Goal: Transaction & Acquisition: Purchase product/service

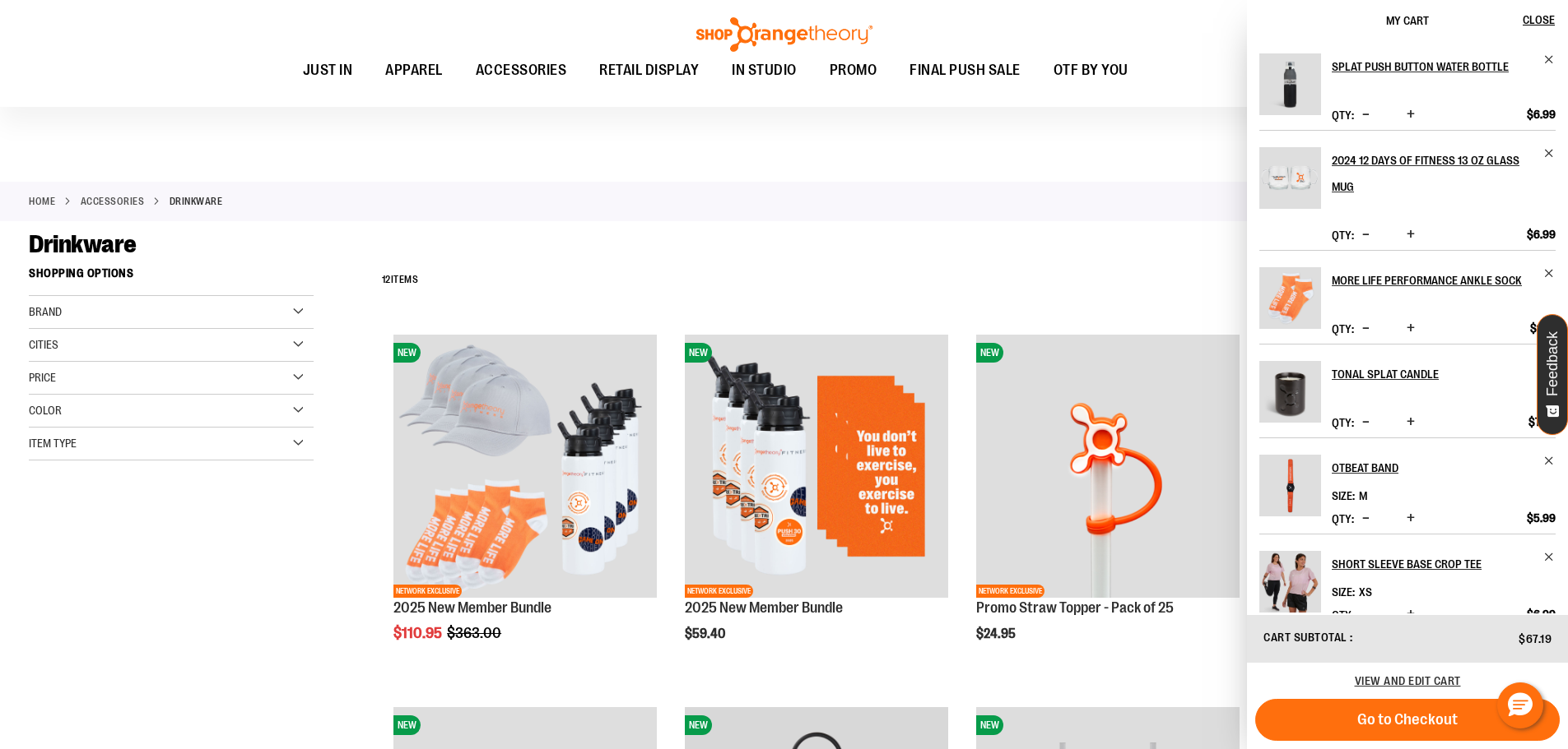
scroll to position [739, 0]
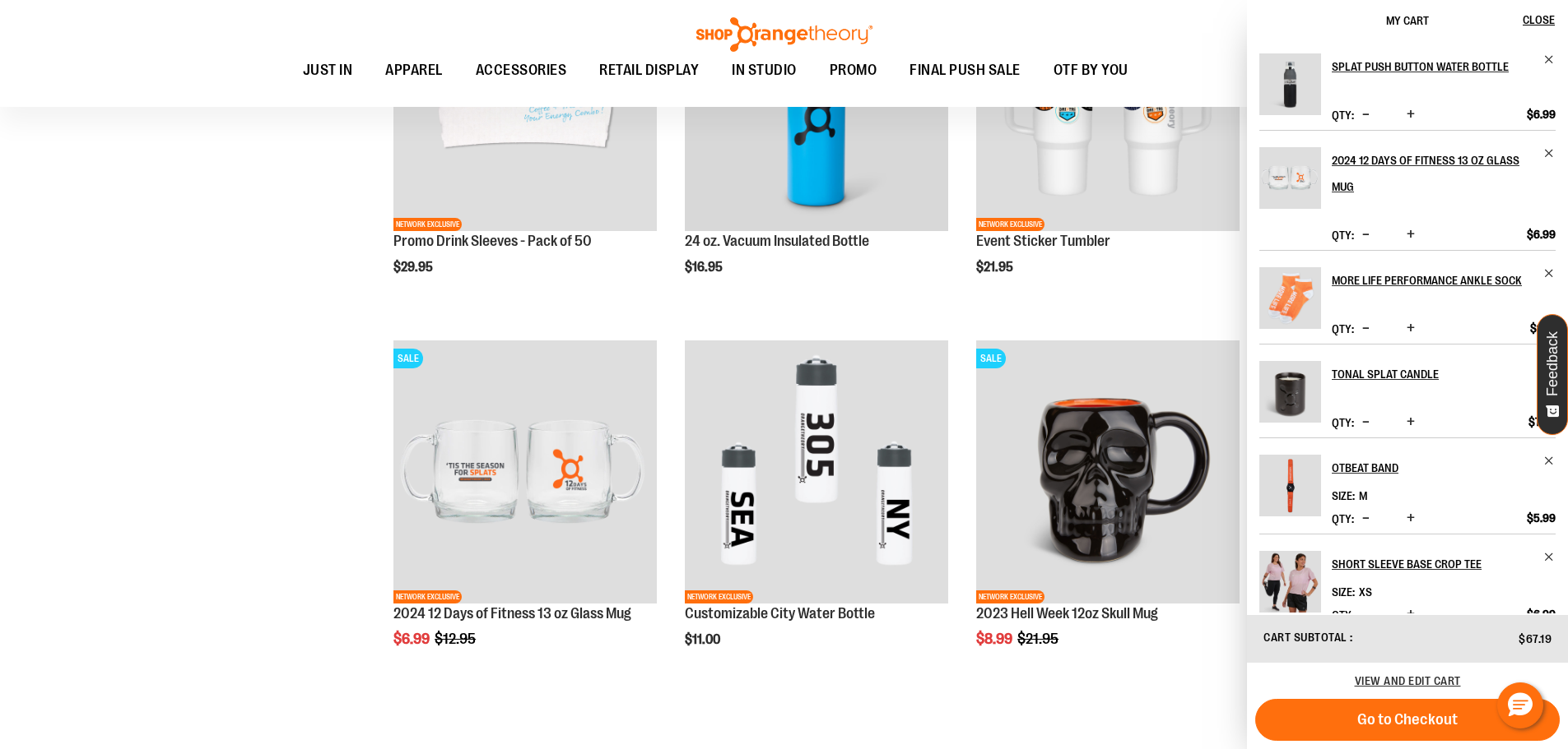
click at [244, 306] on div "**********" at bounding box center [784, 161] width 1511 height 1284
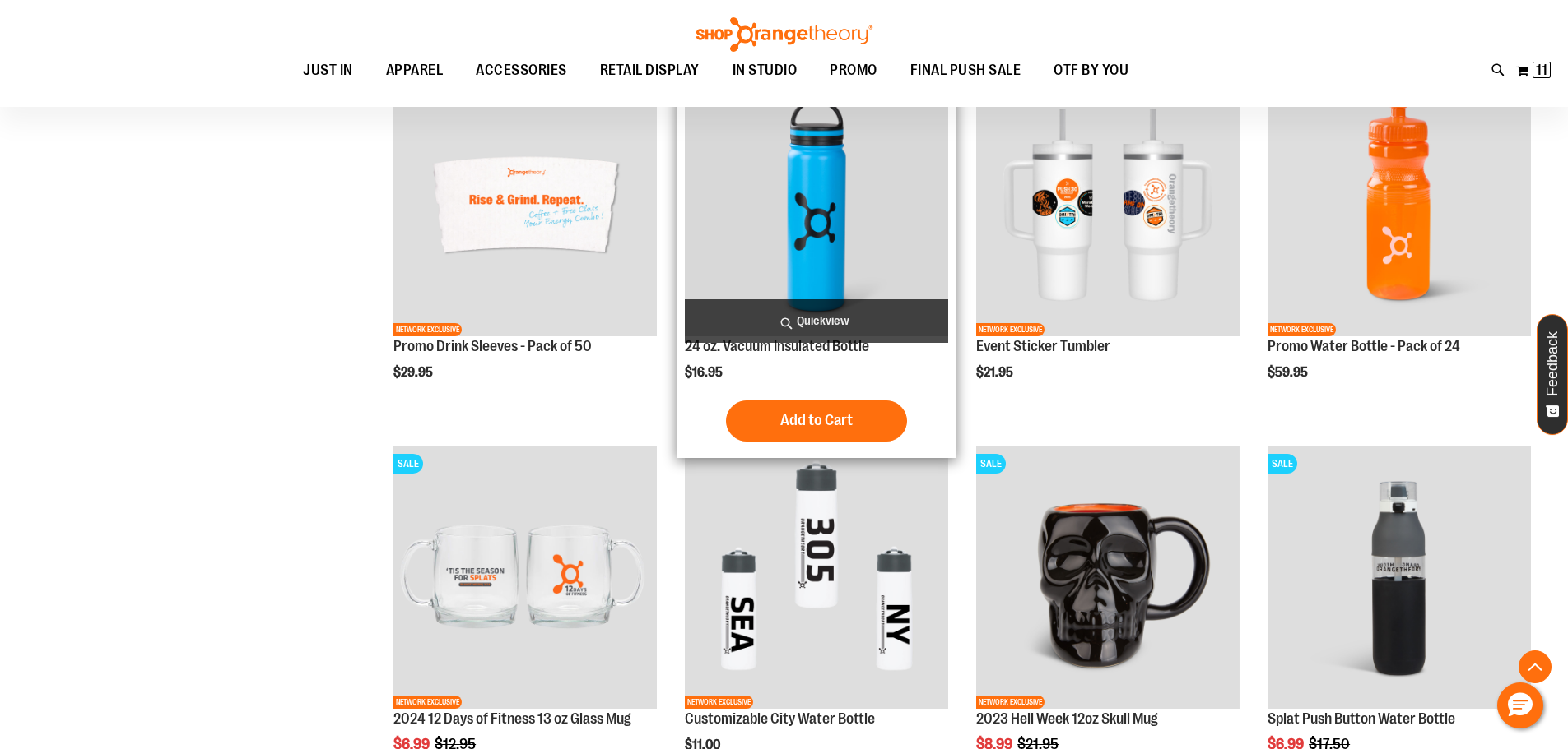
scroll to position [493, 0]
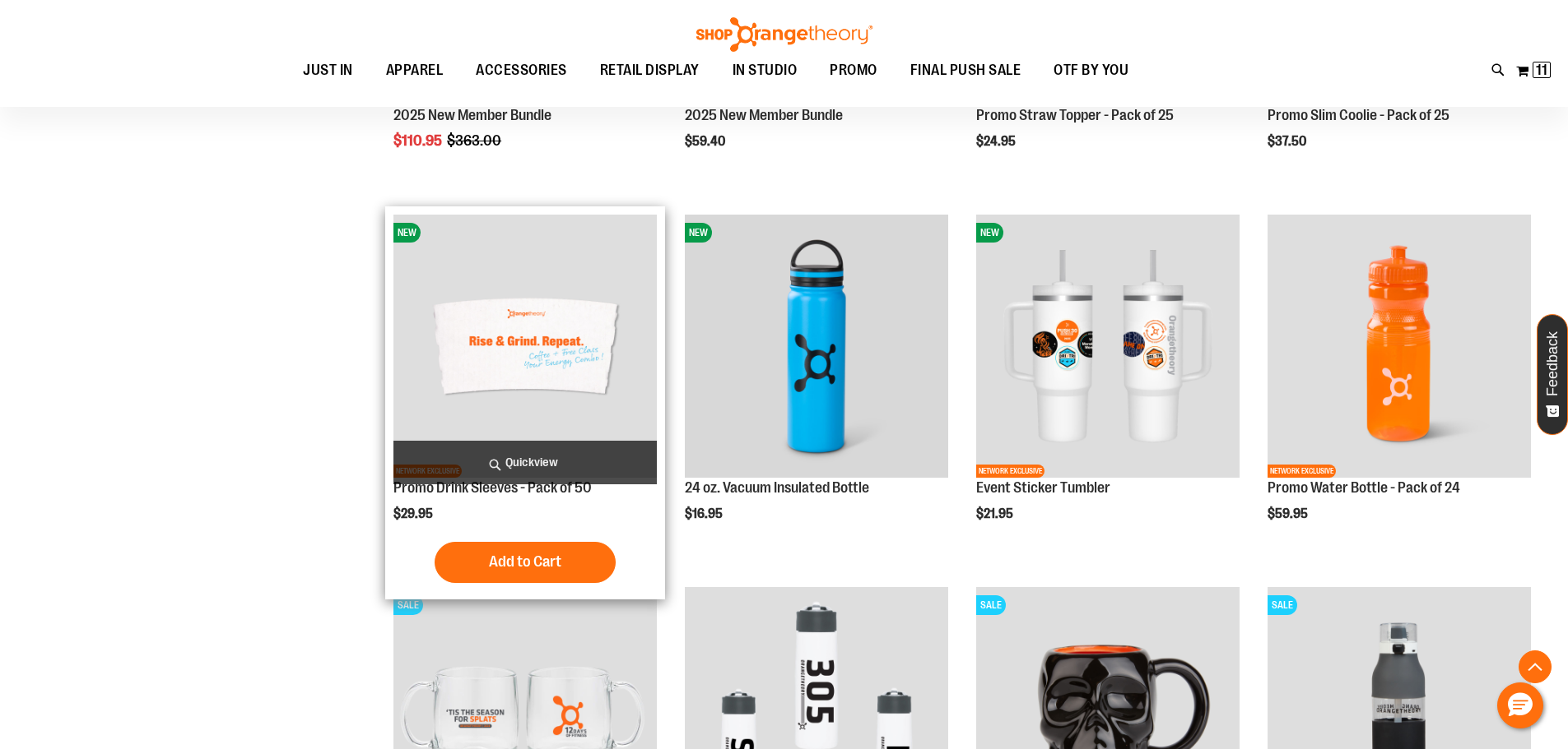
click at [572, 347] on img "product" at bounding box center [525, 347] width 264 height 263
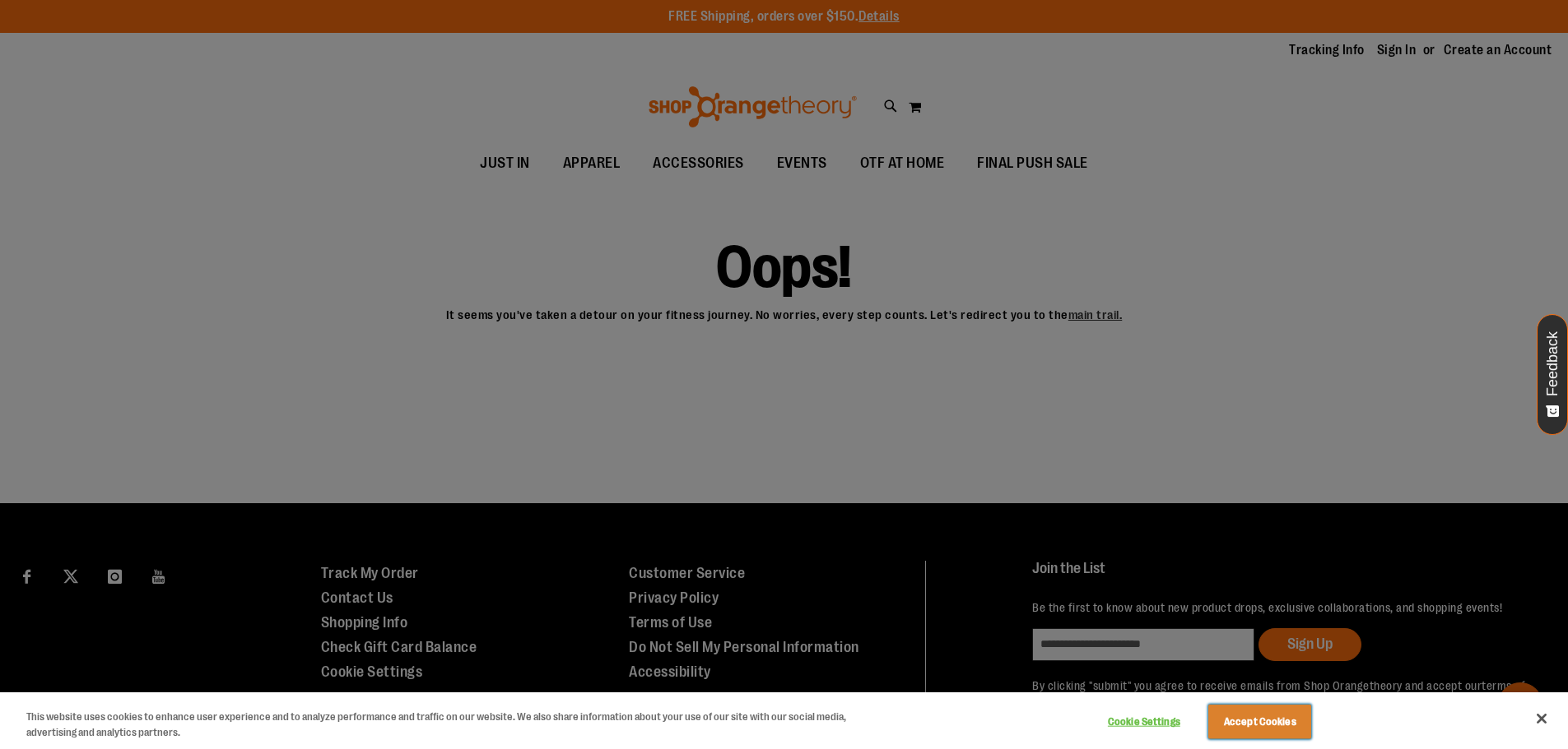
click at [1289, 716] on button "Accept Cookies" at bounding box center [1260, 722] width 103 height 35
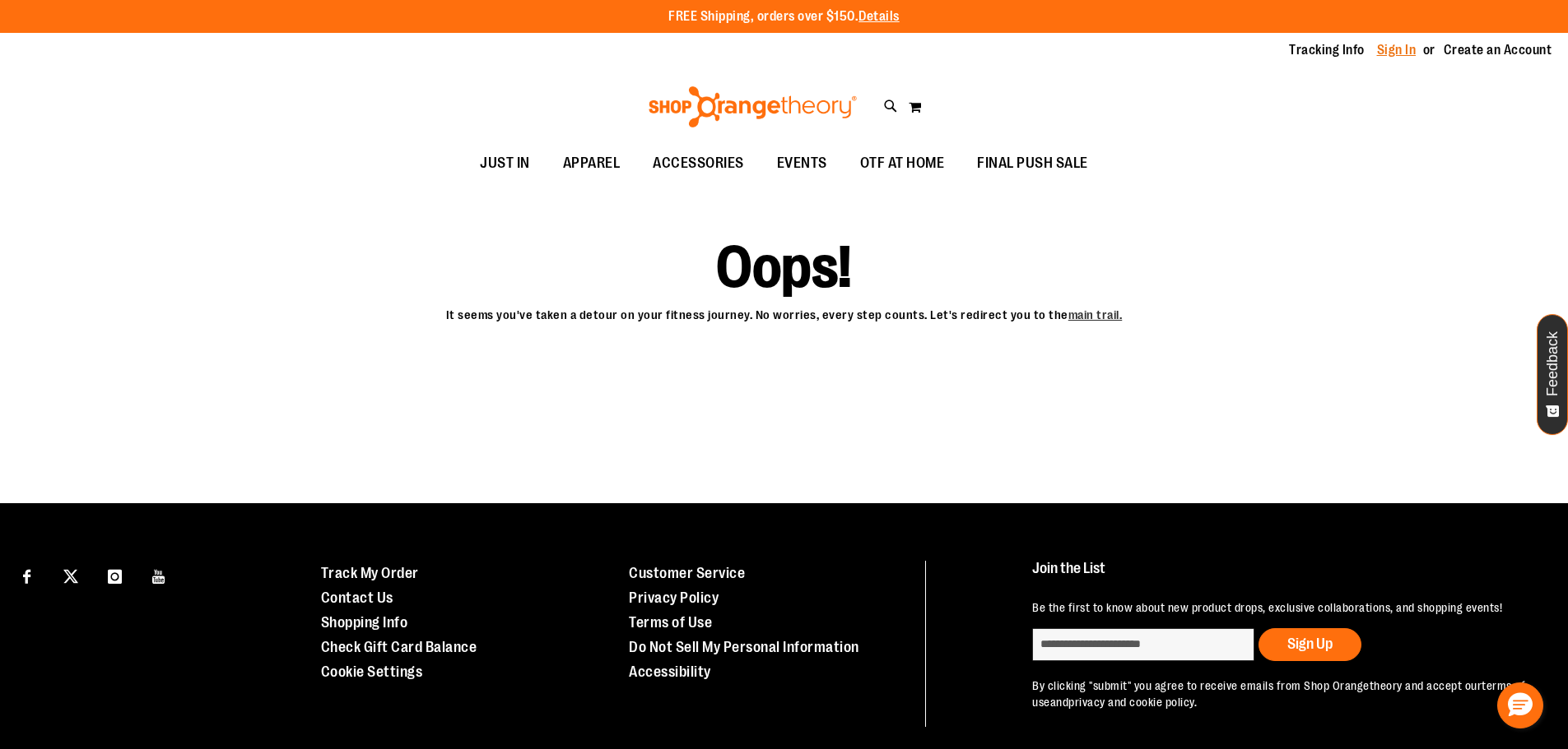
click at [1382, 50] on link "Sign In" at bounding box center [1397, 50] width 39 height 18
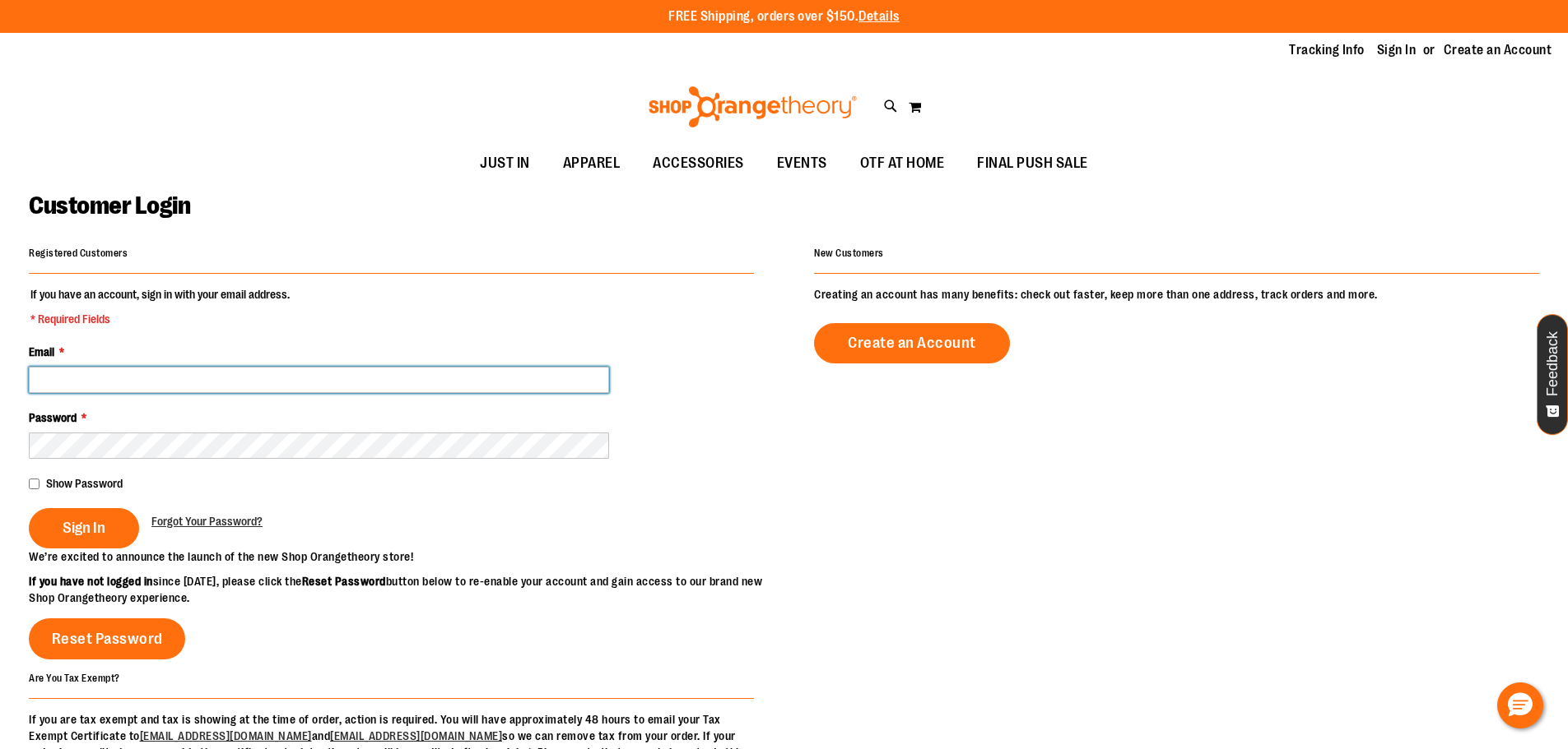
click at [290, 373] on input "Email *" at bounding box center [318, 379] width 580 height 26
type input "**********"
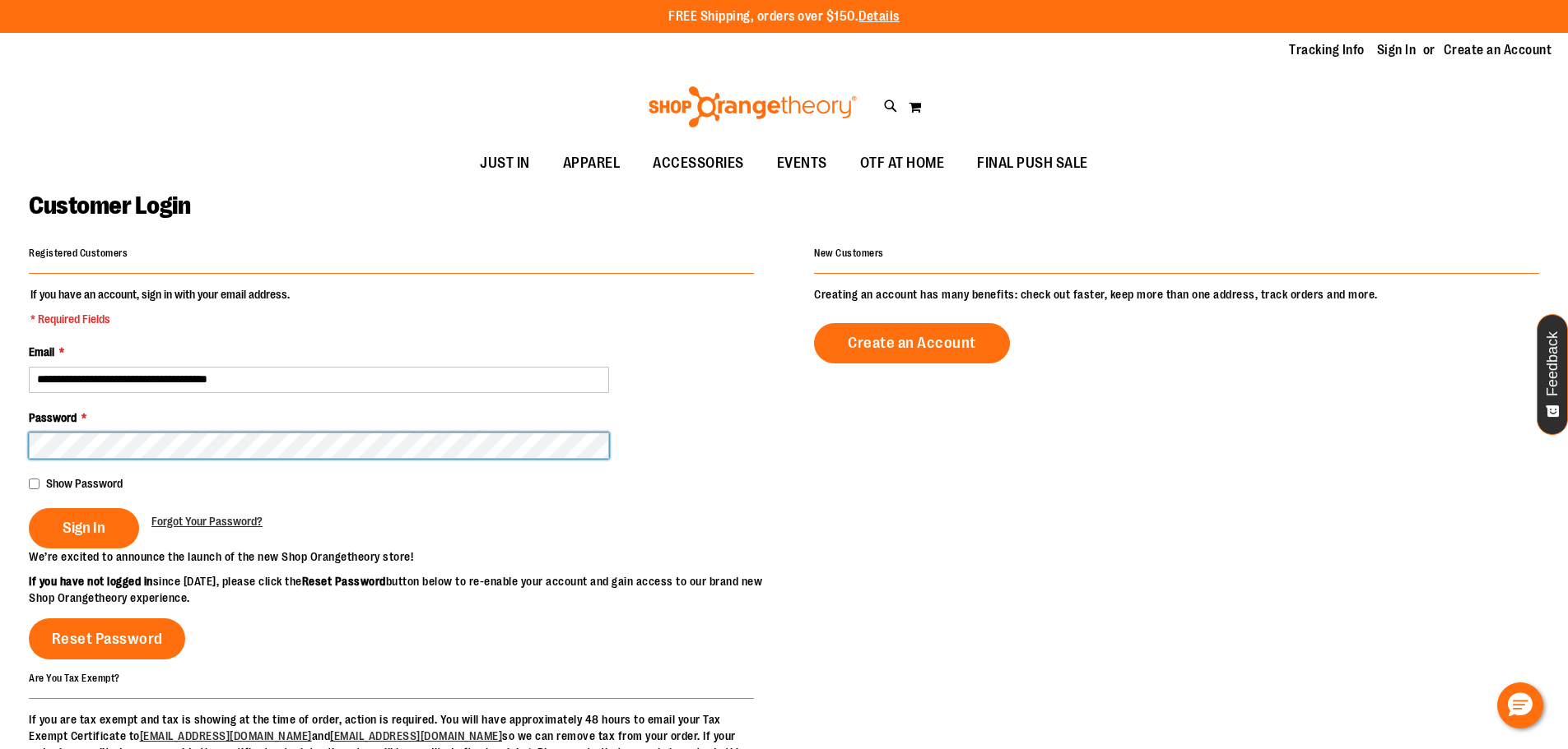
click at [29, 508] on button "Sign In" at bounding box center [83, 528] width 110 height 40
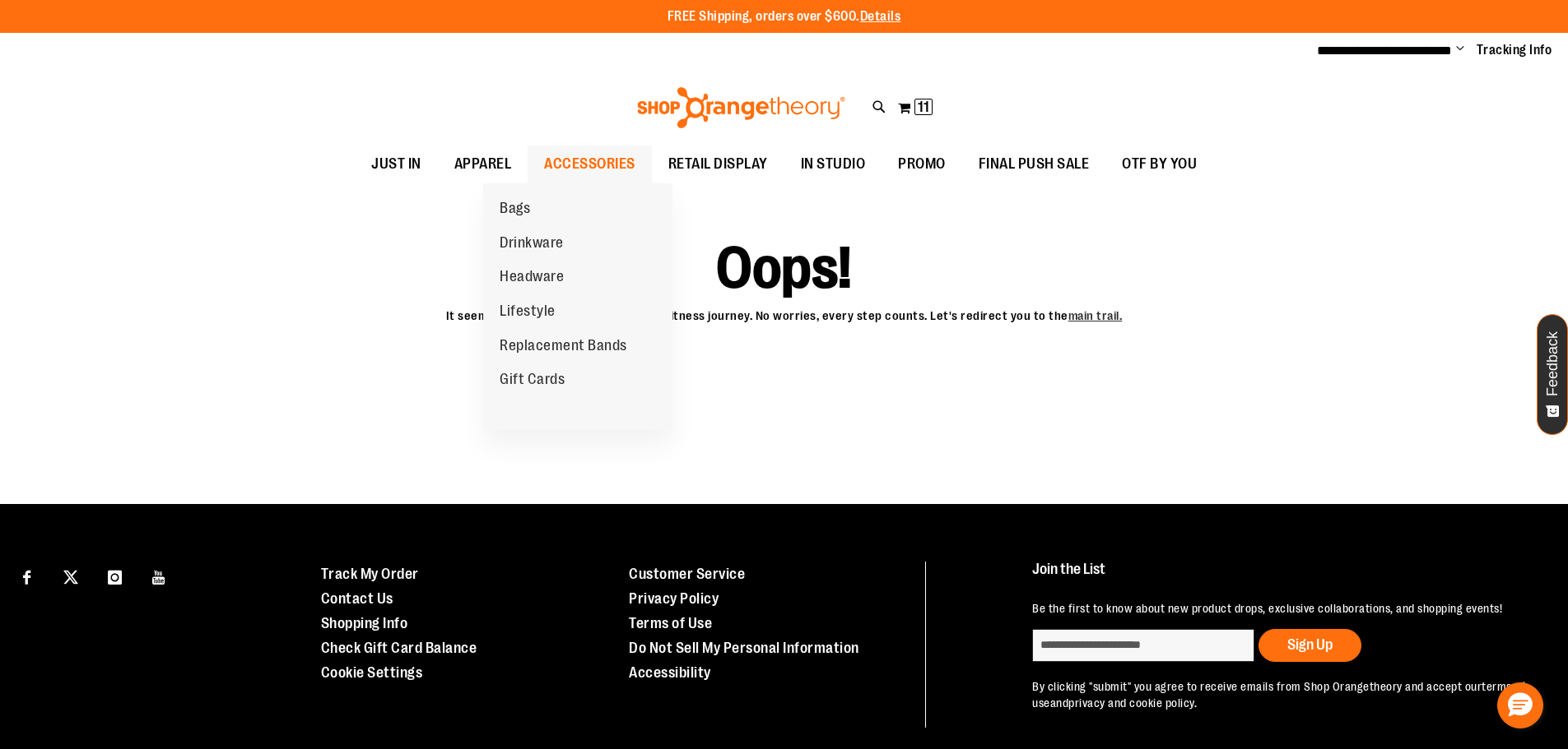
click at [596, 160] on span "ACCESSORIES" at bounding box center [590, 164] width 91 height 37
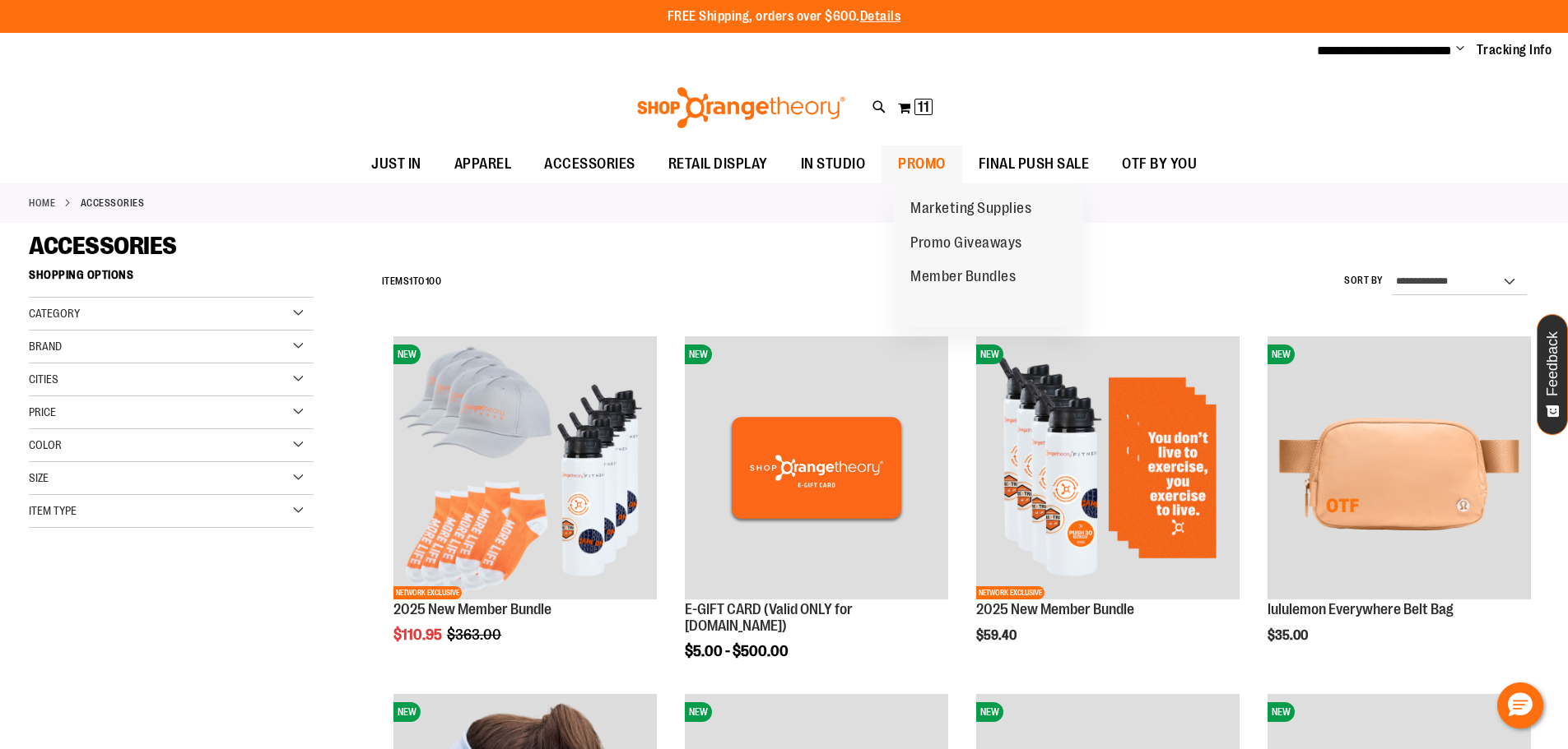
click at [942, 153] on span "PROMO" at bounding box center [922, 164] width 48 height 37
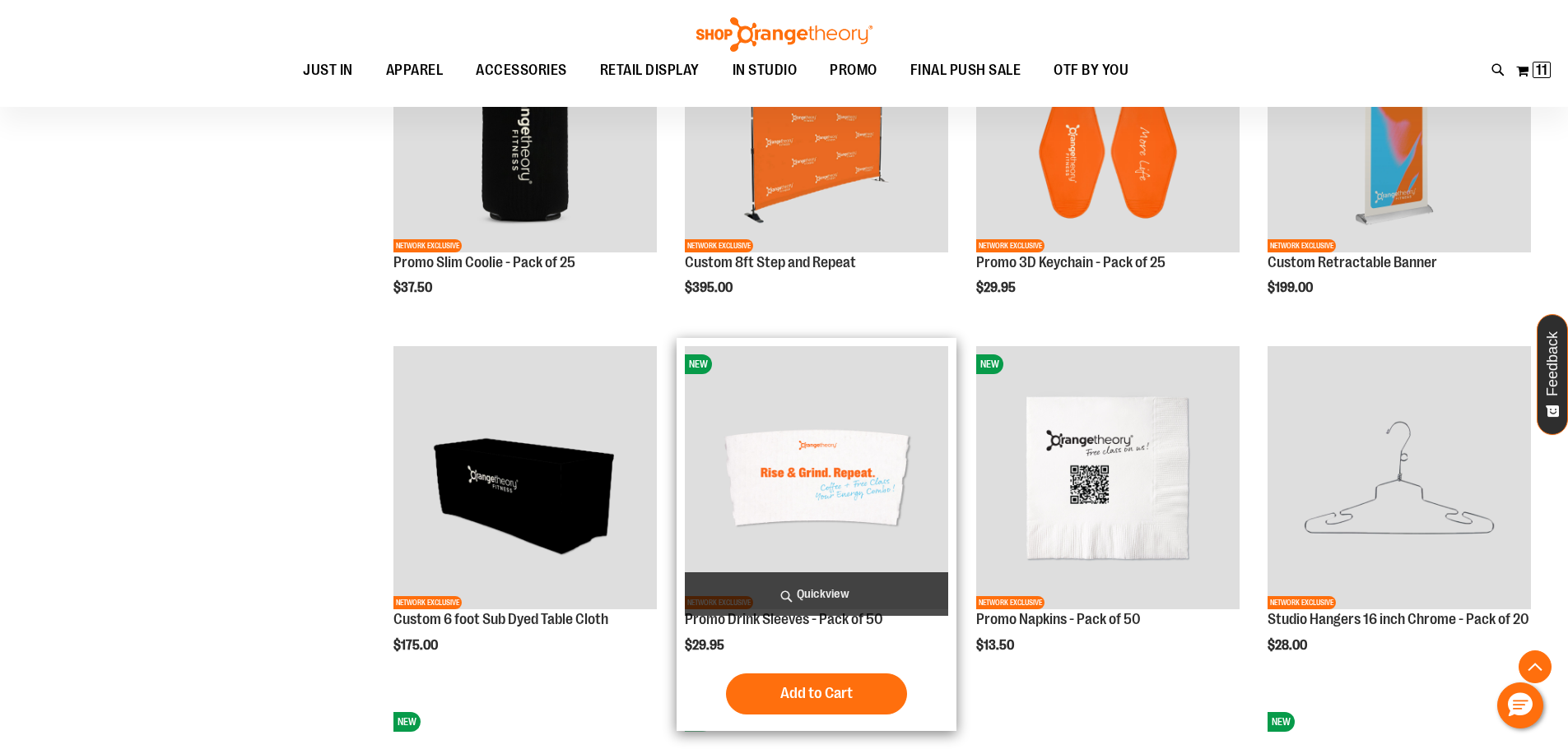
scroll to position [1069, 0]
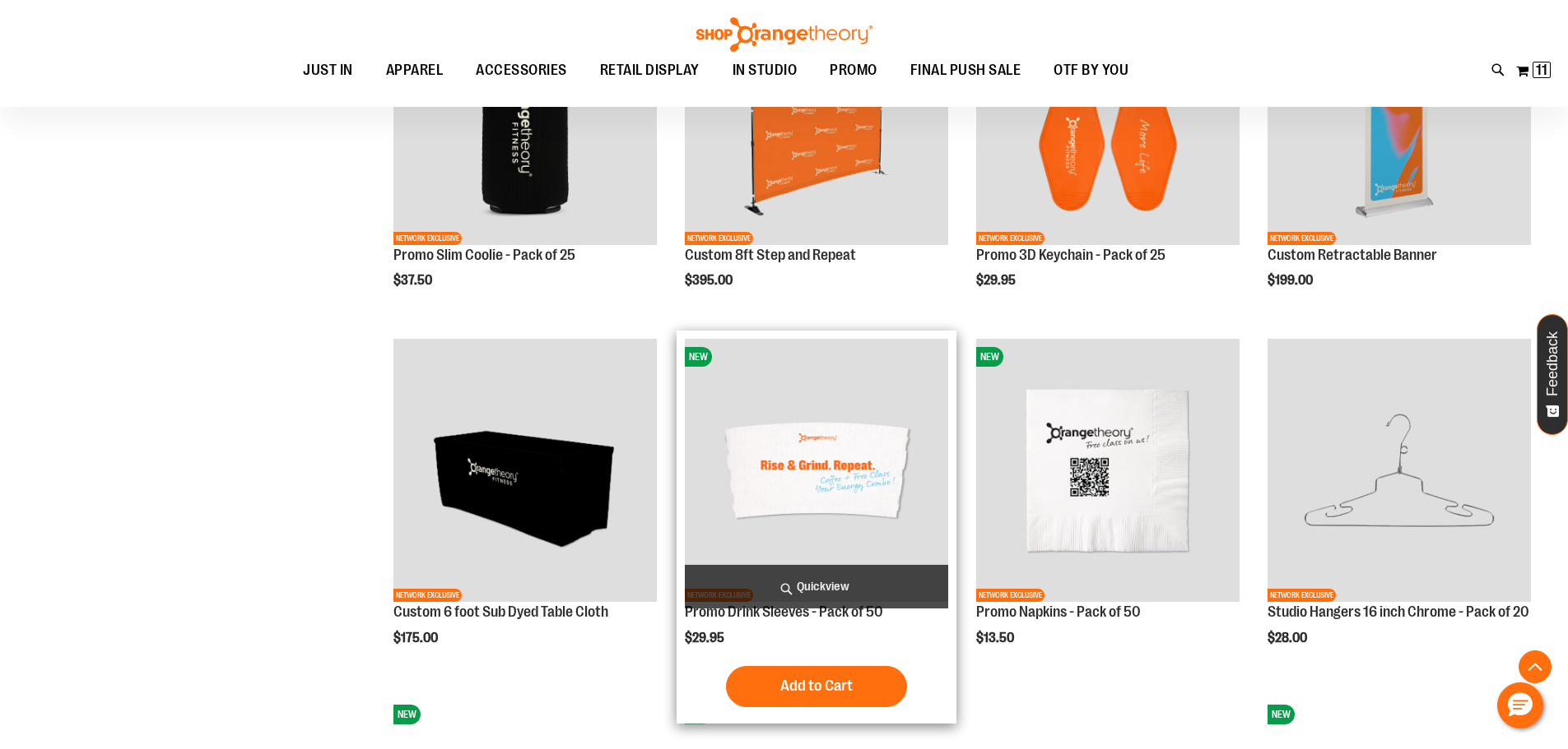
click at [844, 469] on img "product" at bounding box center [817, 470] width 264 height 263
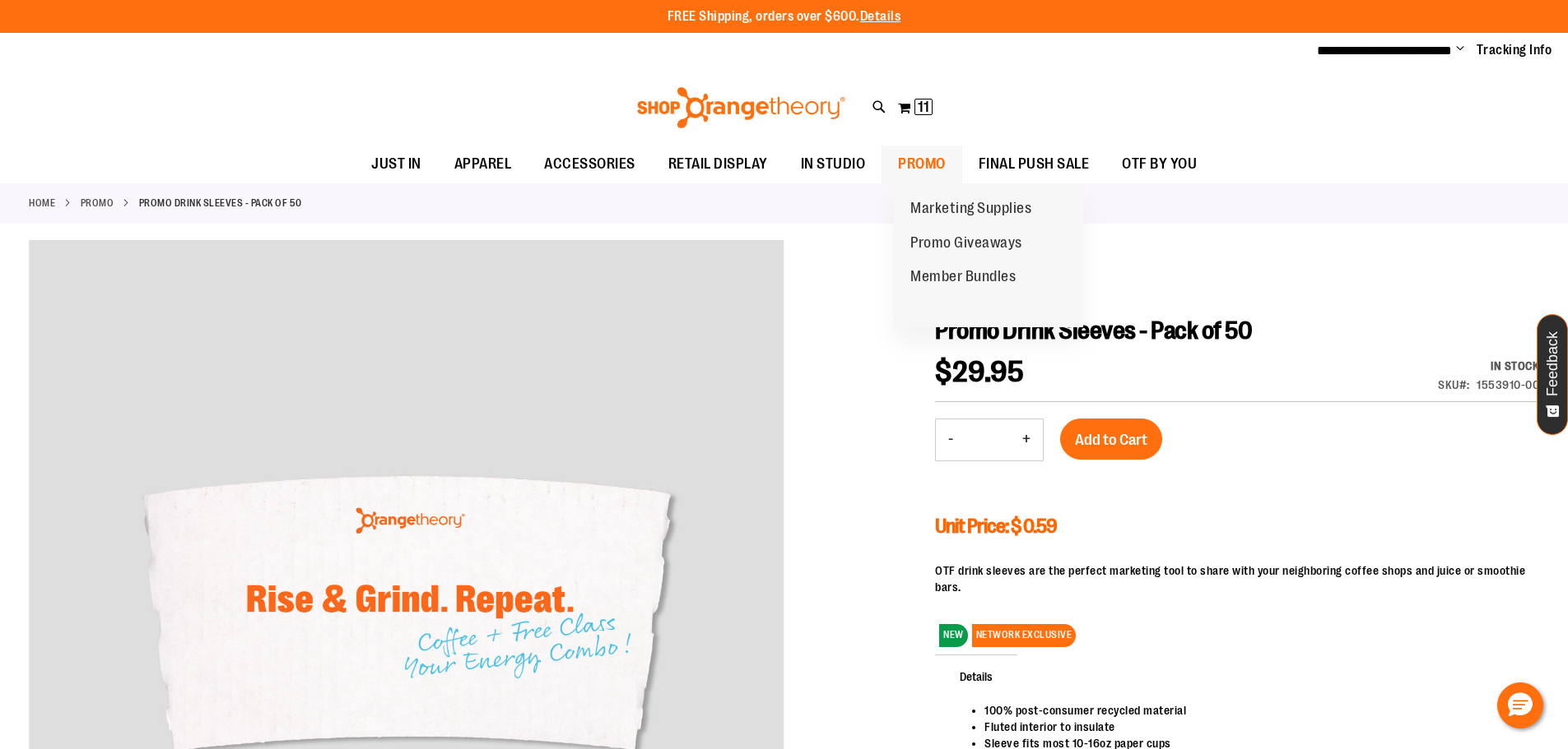
click at [920, 159] on span "PROMO" at bounding box center [922, 164] width 48 height 37
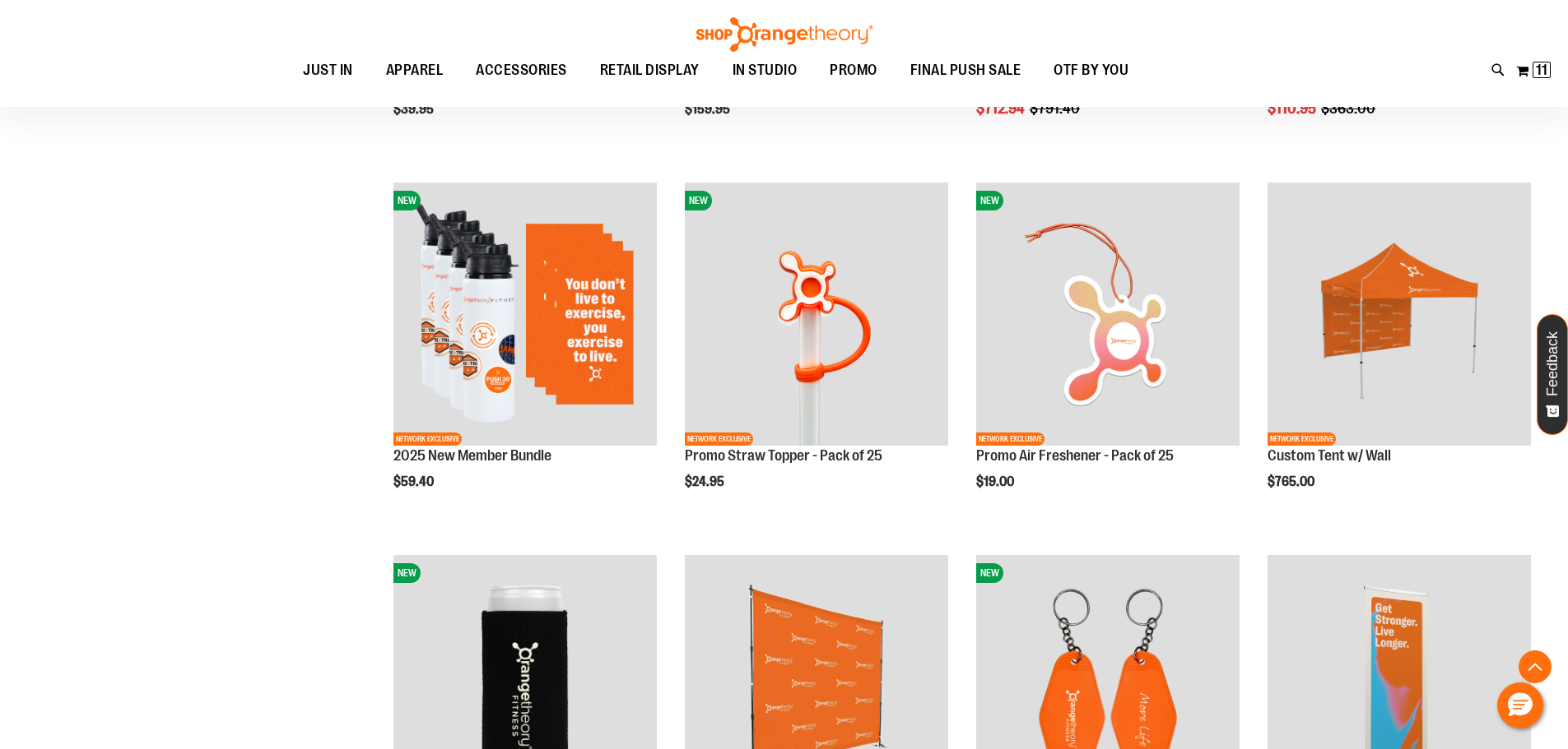
scroll to position [822, 0]
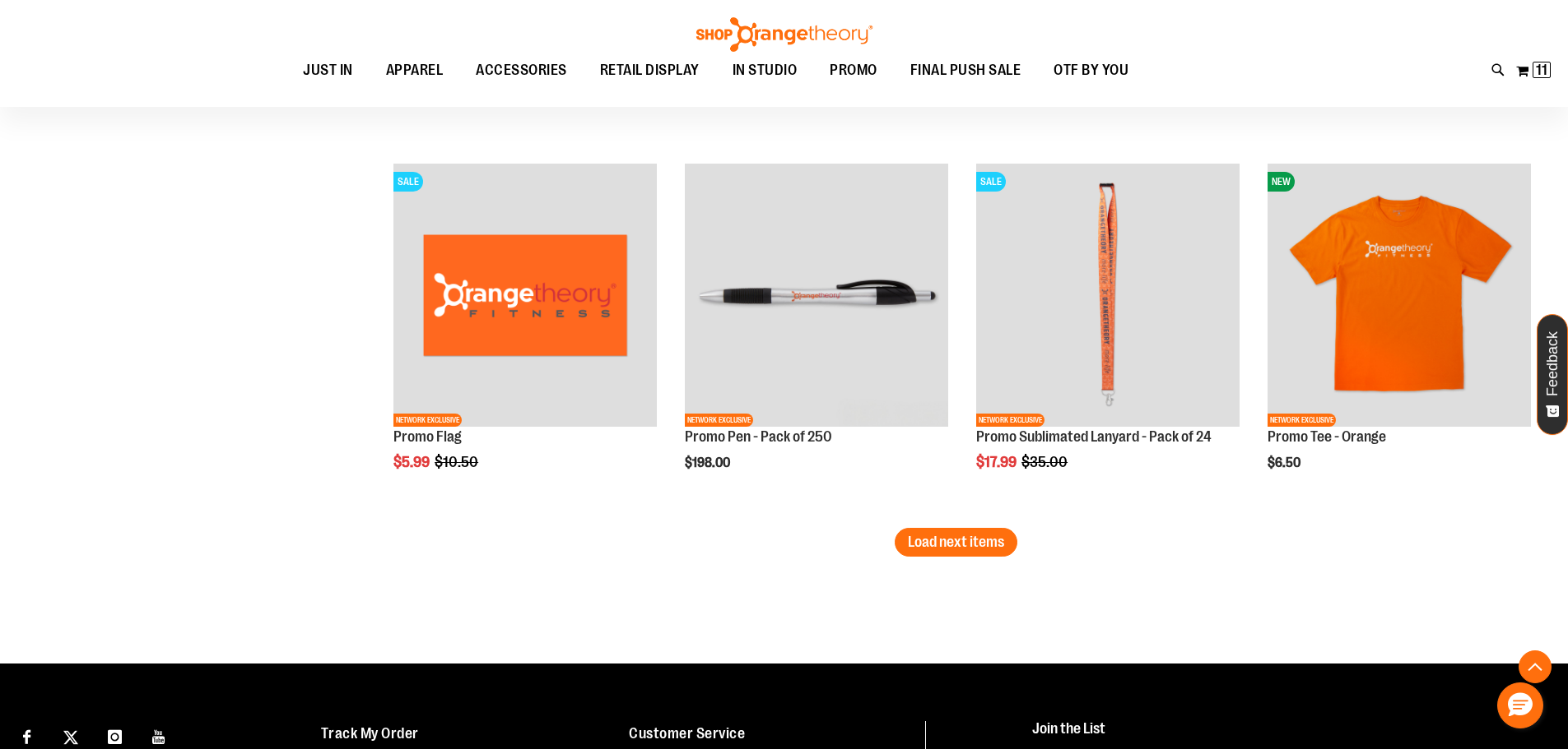
scroll to position [3164, 0]
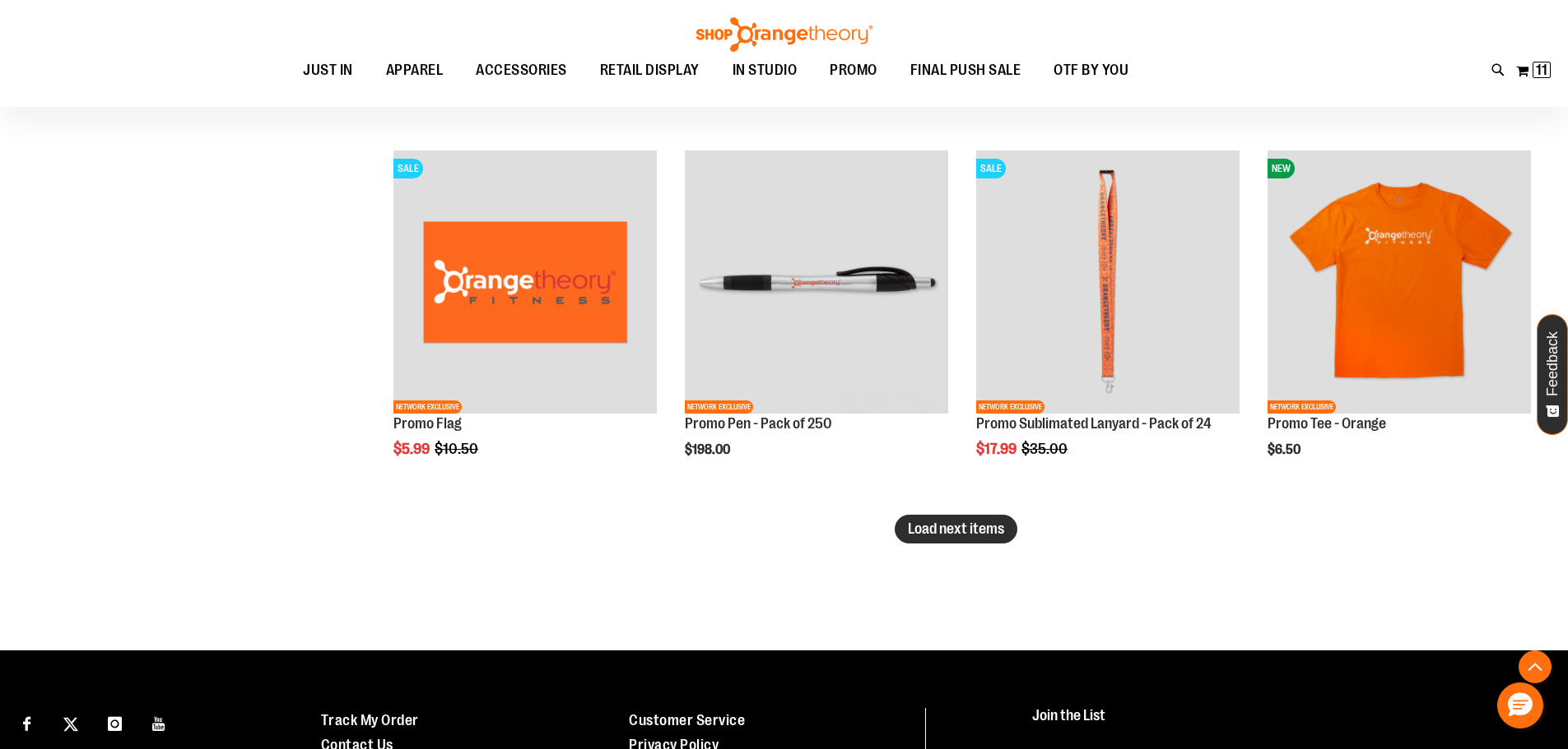
click at [965, 525] on span "Load next items" at bounding box center [956, 529] width 96 height 16
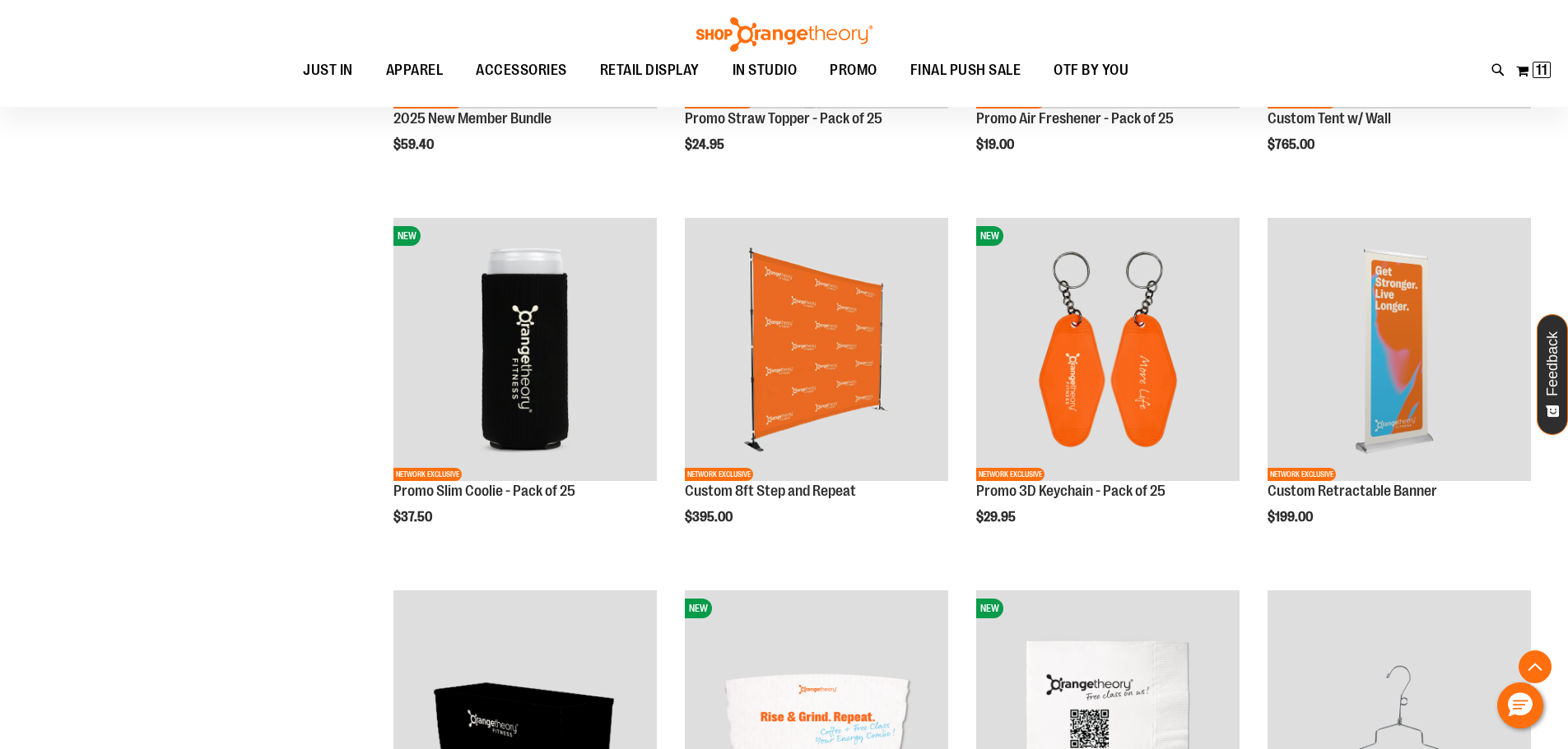
scroll to position [861, 0]
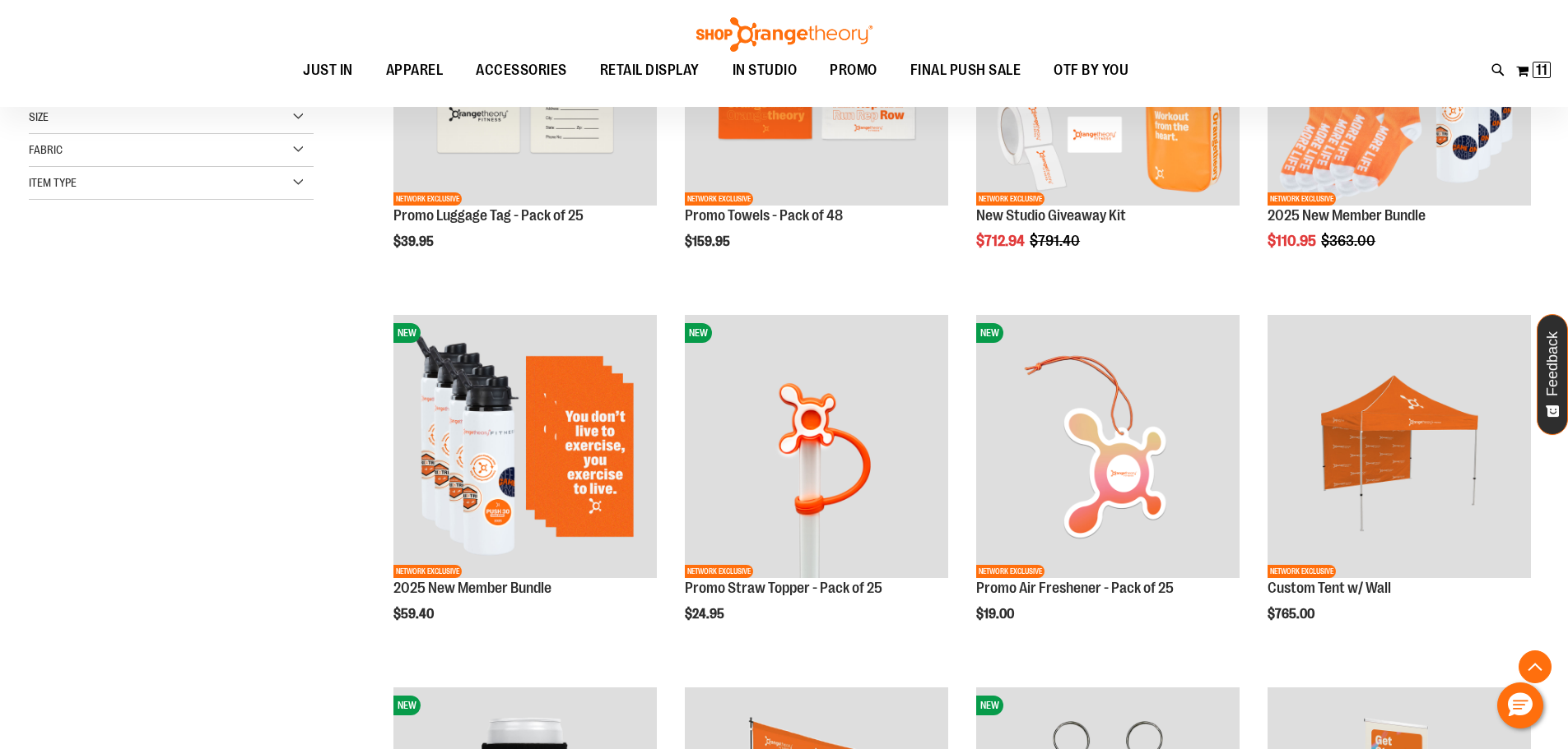
scroll to position [450, 0]
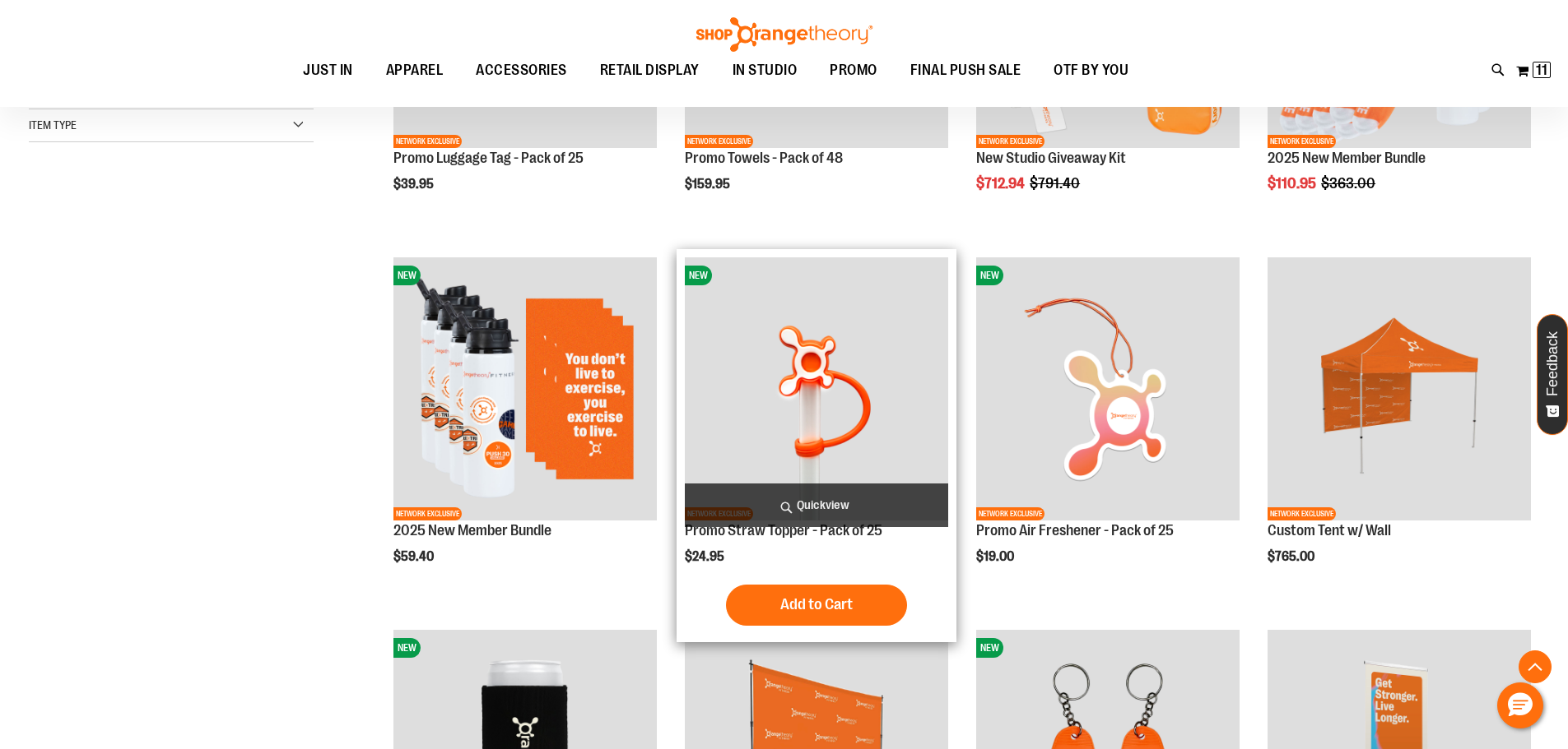
click at [845, 349] on img "product" at bounding box center [817, 389] width 264 height 263
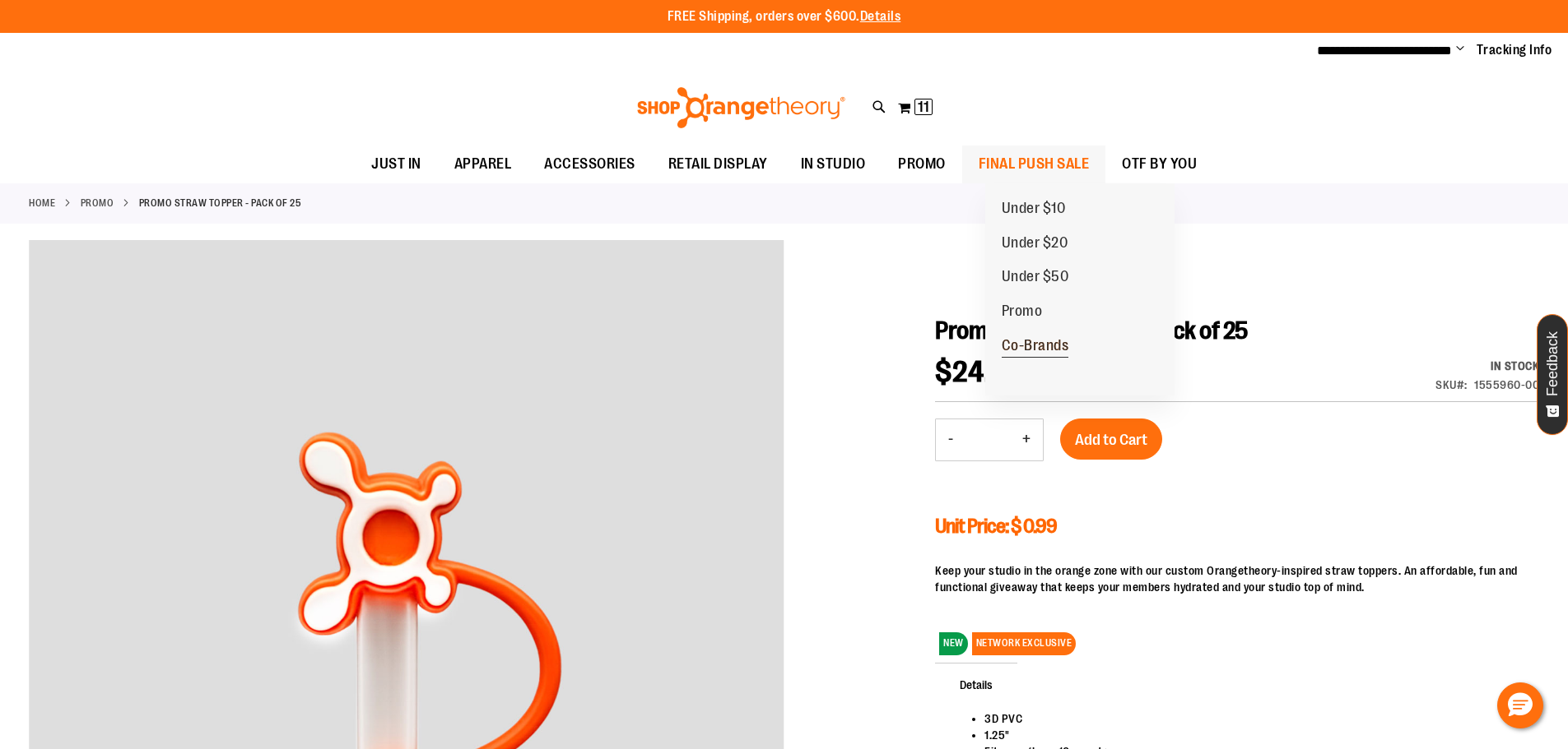
click at [1051, 347] on span "Co-Brands" at bounding box center [1035, 347] width 67 height 21
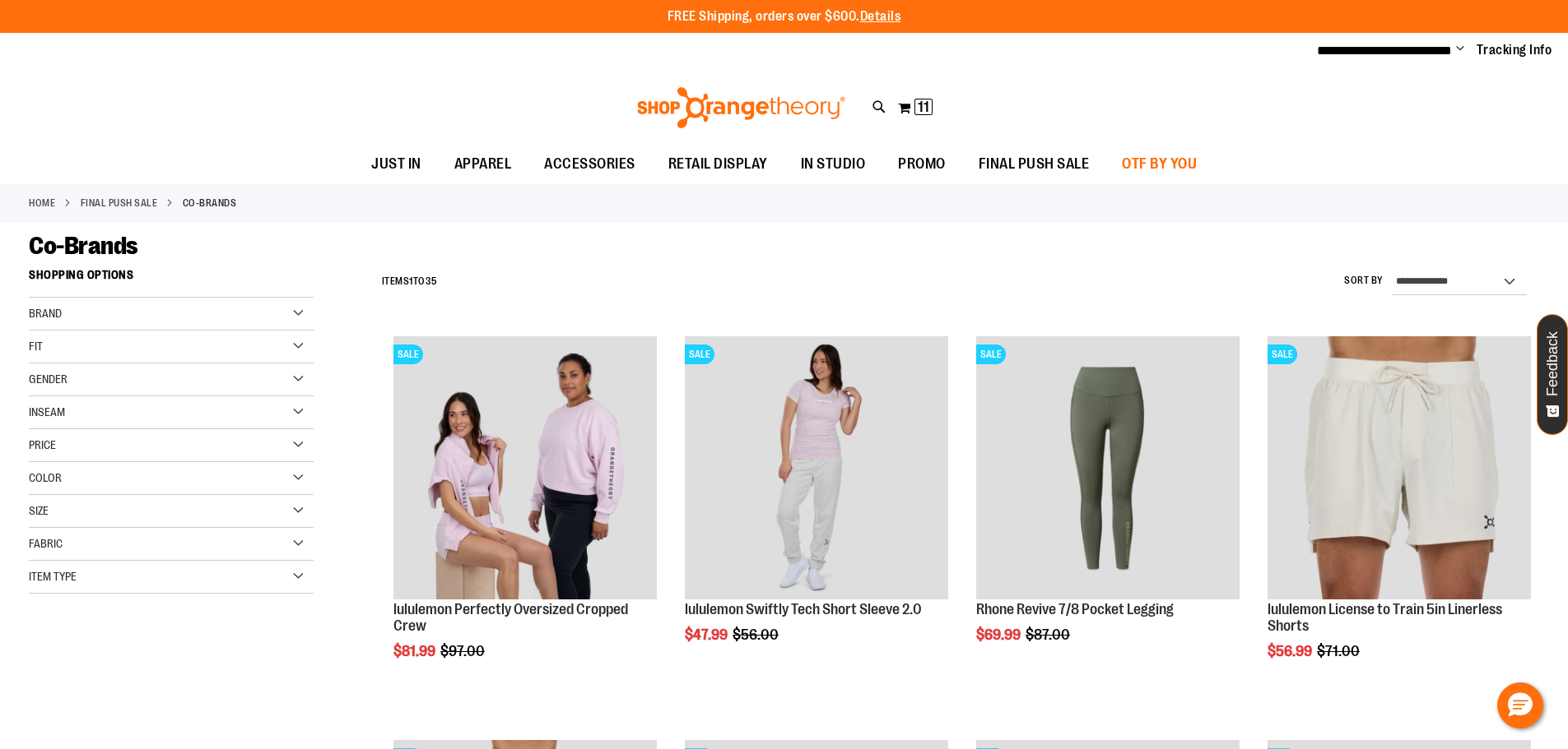
click at [1197, 159] on span "OTF BY YOU" at bounding box center [1159, 164] width 75 height 37
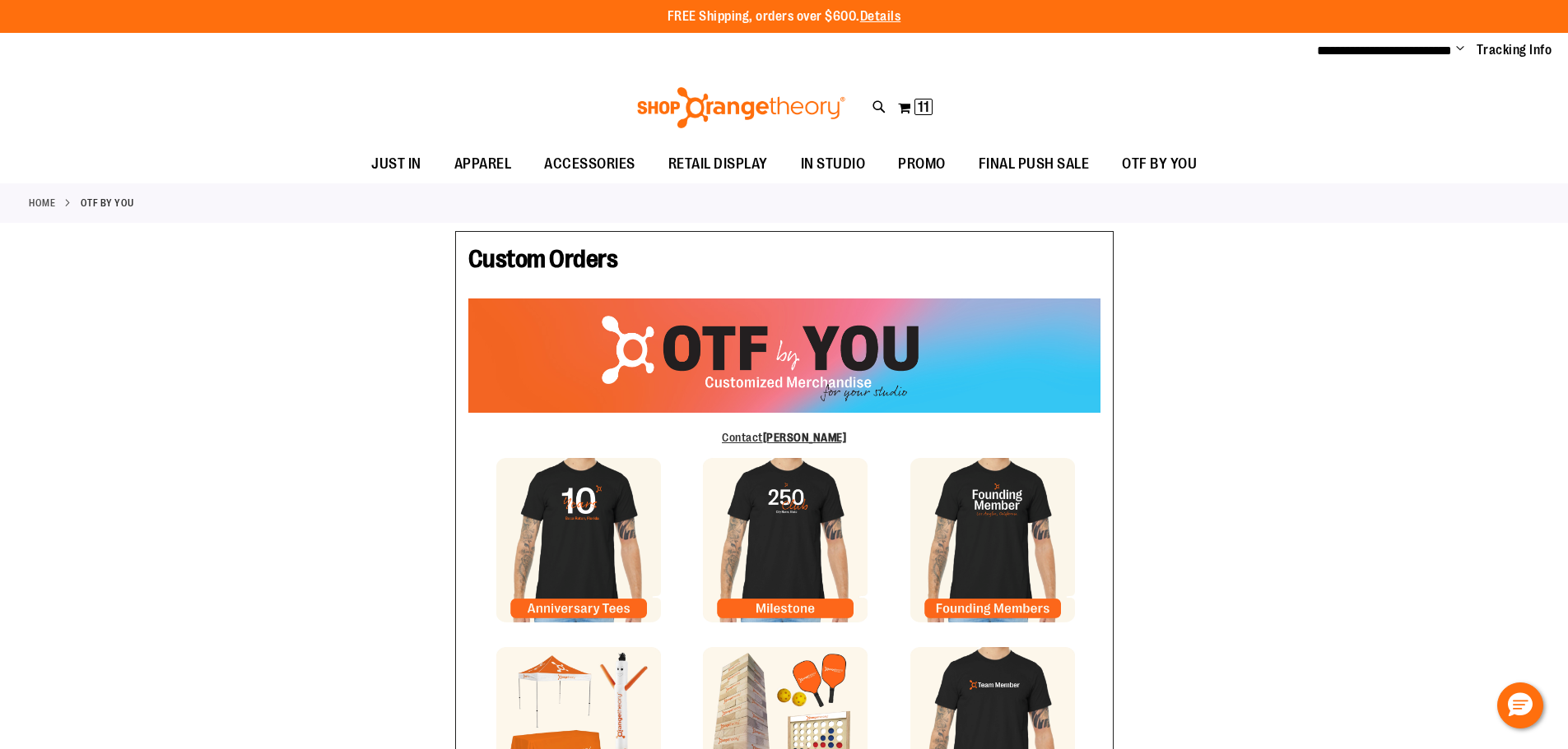
type input "******"
type input "**********"
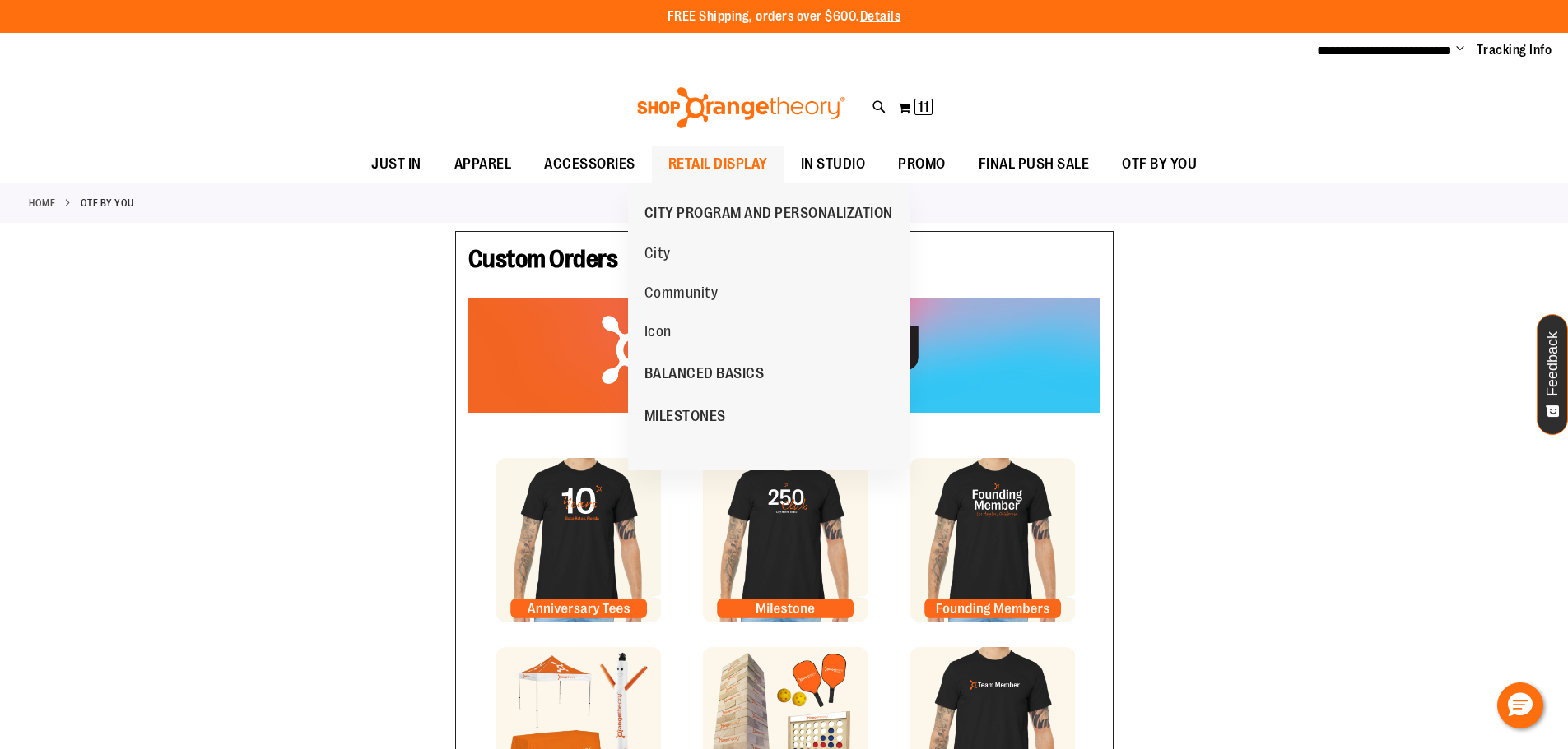
click at [700, 148] on span "RETAIL DISPLAY" at bounding box center [718, 164] width 100 height 37
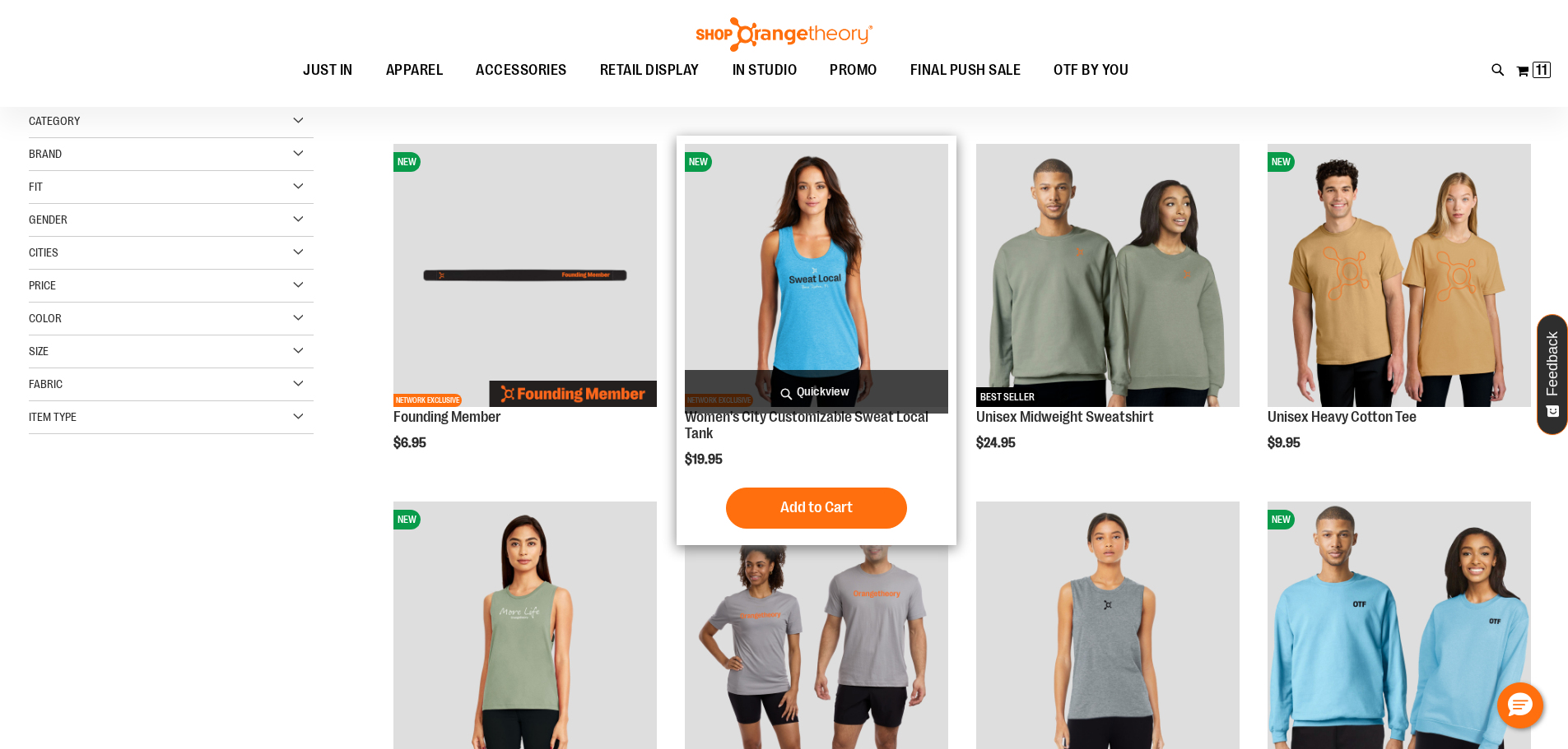
scroll to position [246, 0]
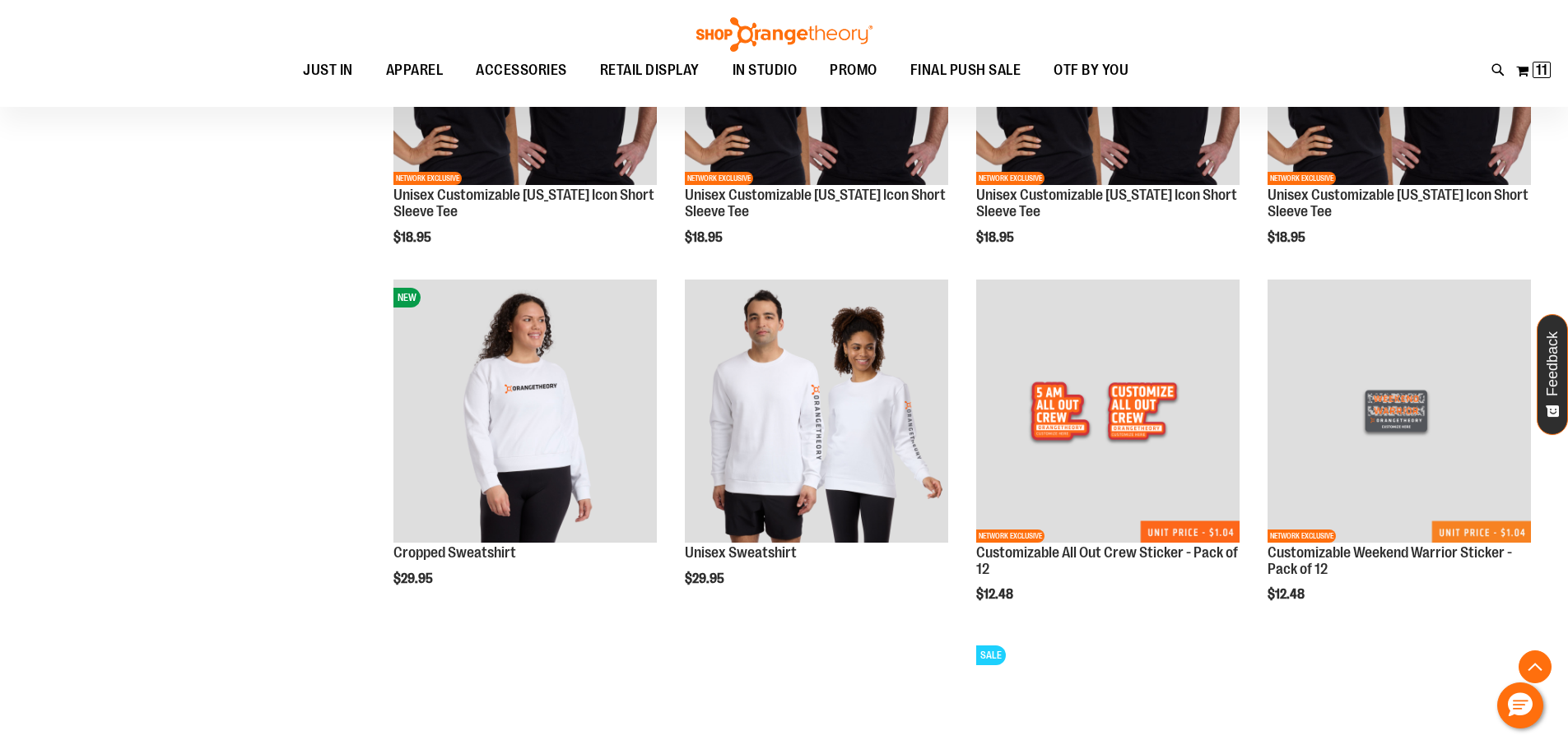
scroll to position [1644, 0]
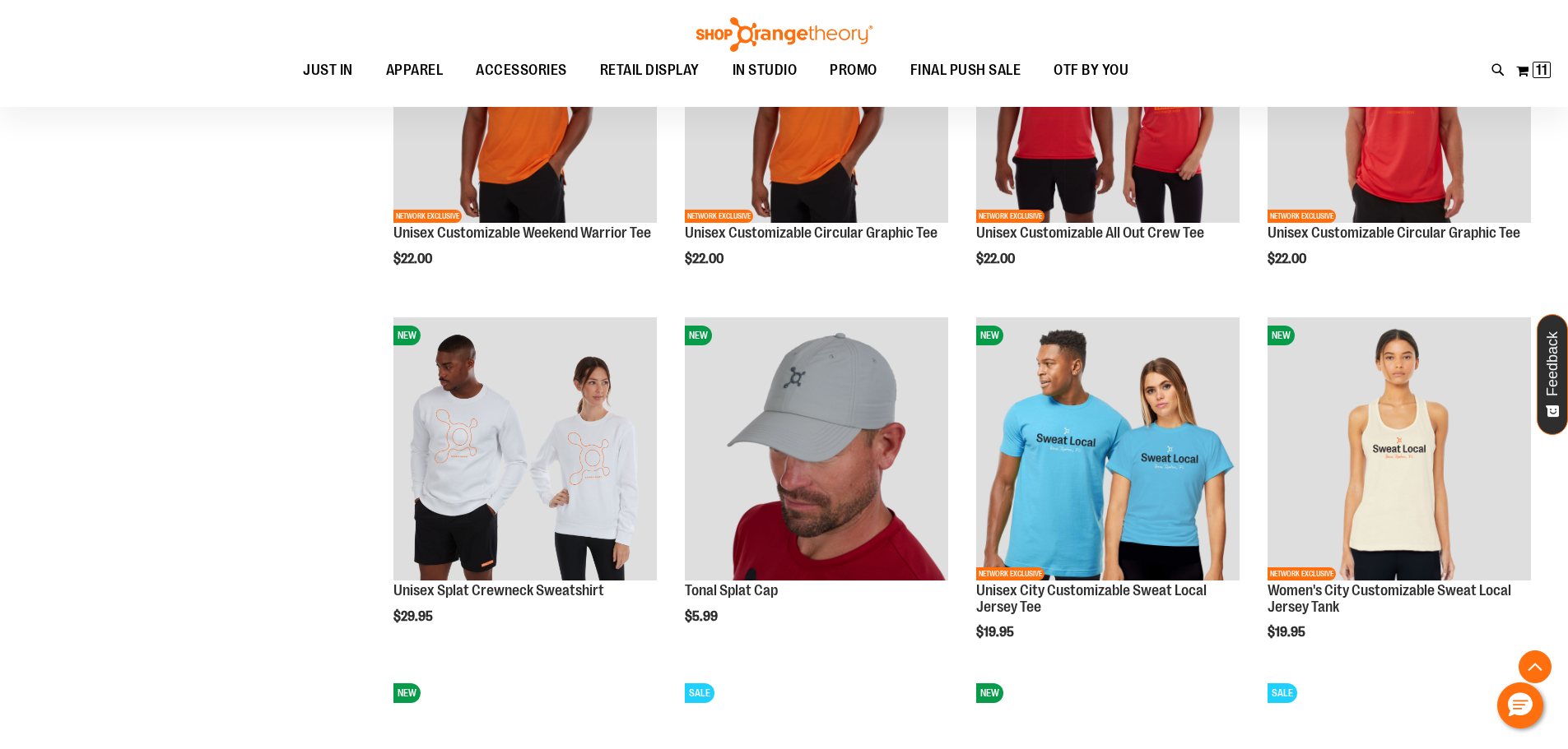
scroll to position [2549, 0]
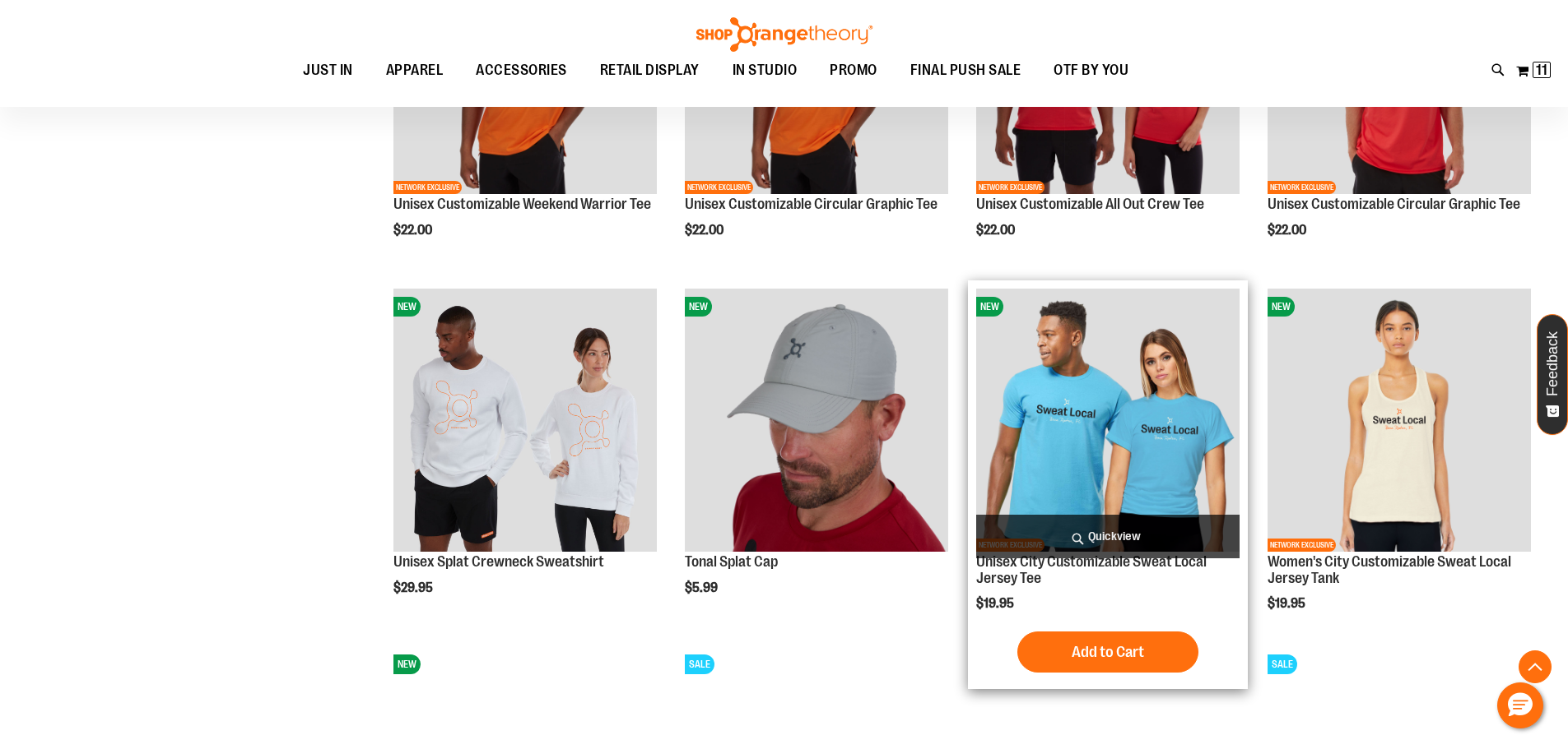
click at [1056, 413] on img "product" at bounding box center [1108, 420] width 264 height 263
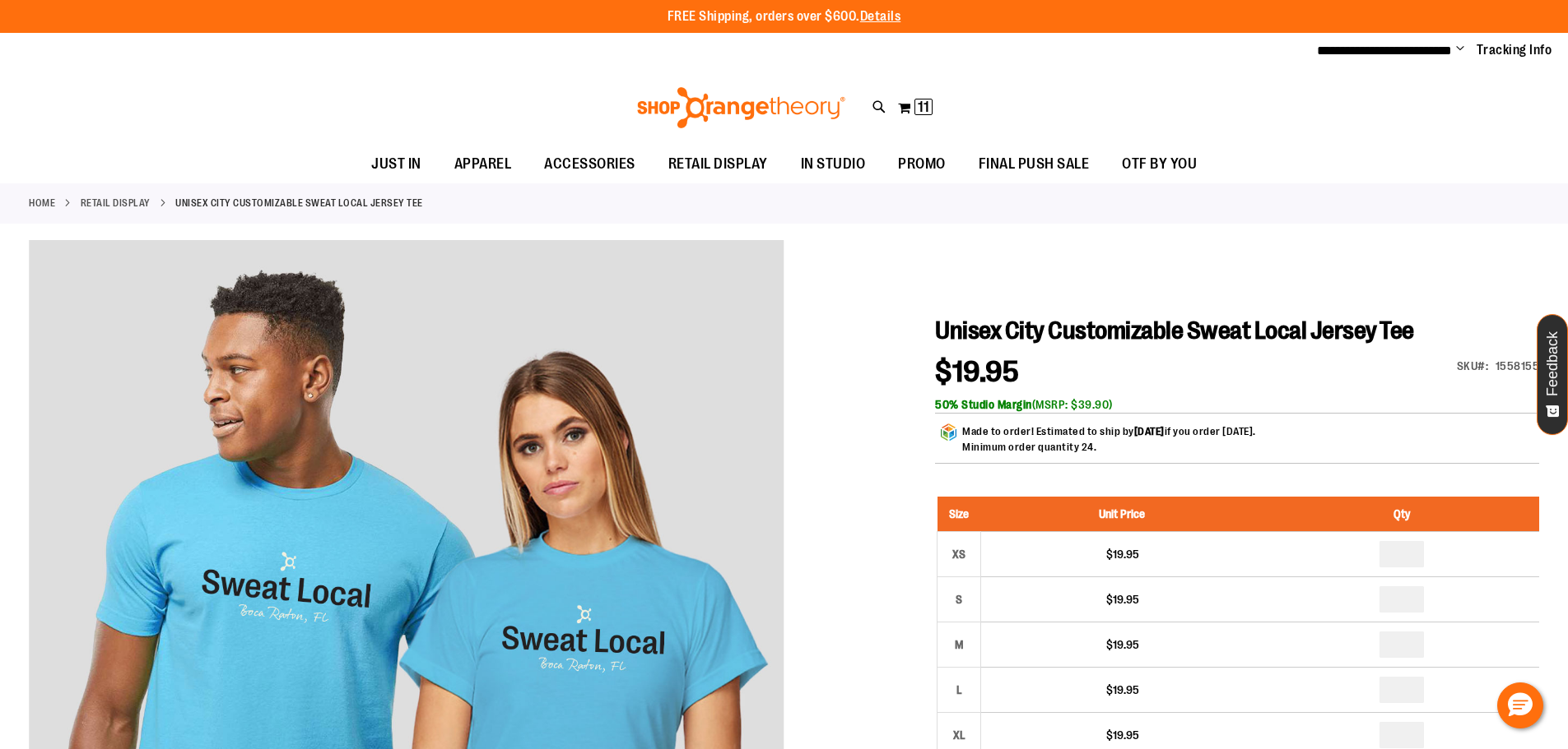
click at [1456, 52] on span "Change" at bounding box center [1460, 49] width 8 height 15
click at [1412, 70] on link "My Account" at bounding box center [1401, 80] width 144 height 31
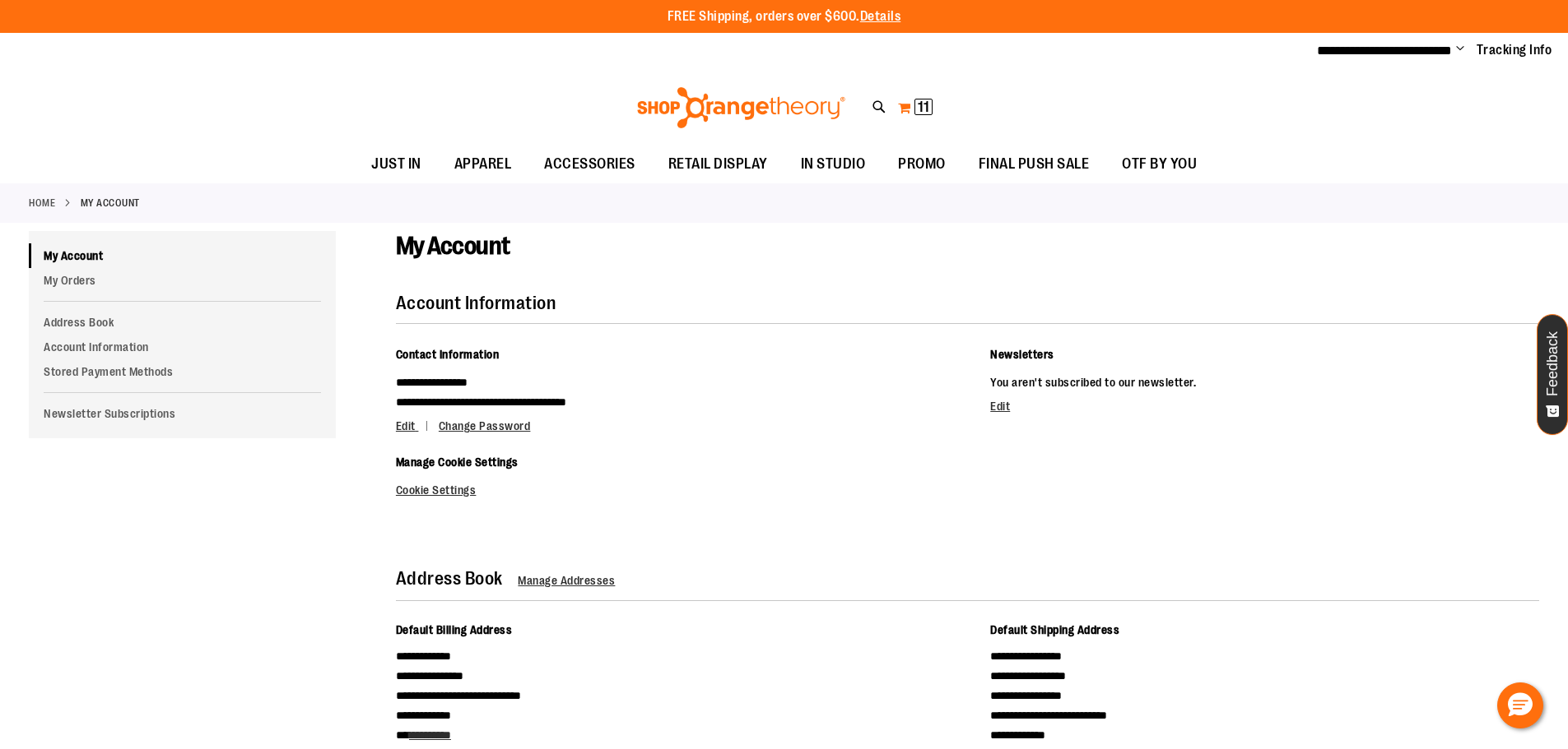
click at [904, 101] on button "My Cart 11 11 items" at bounding box center [915, 108] width 36 height 26
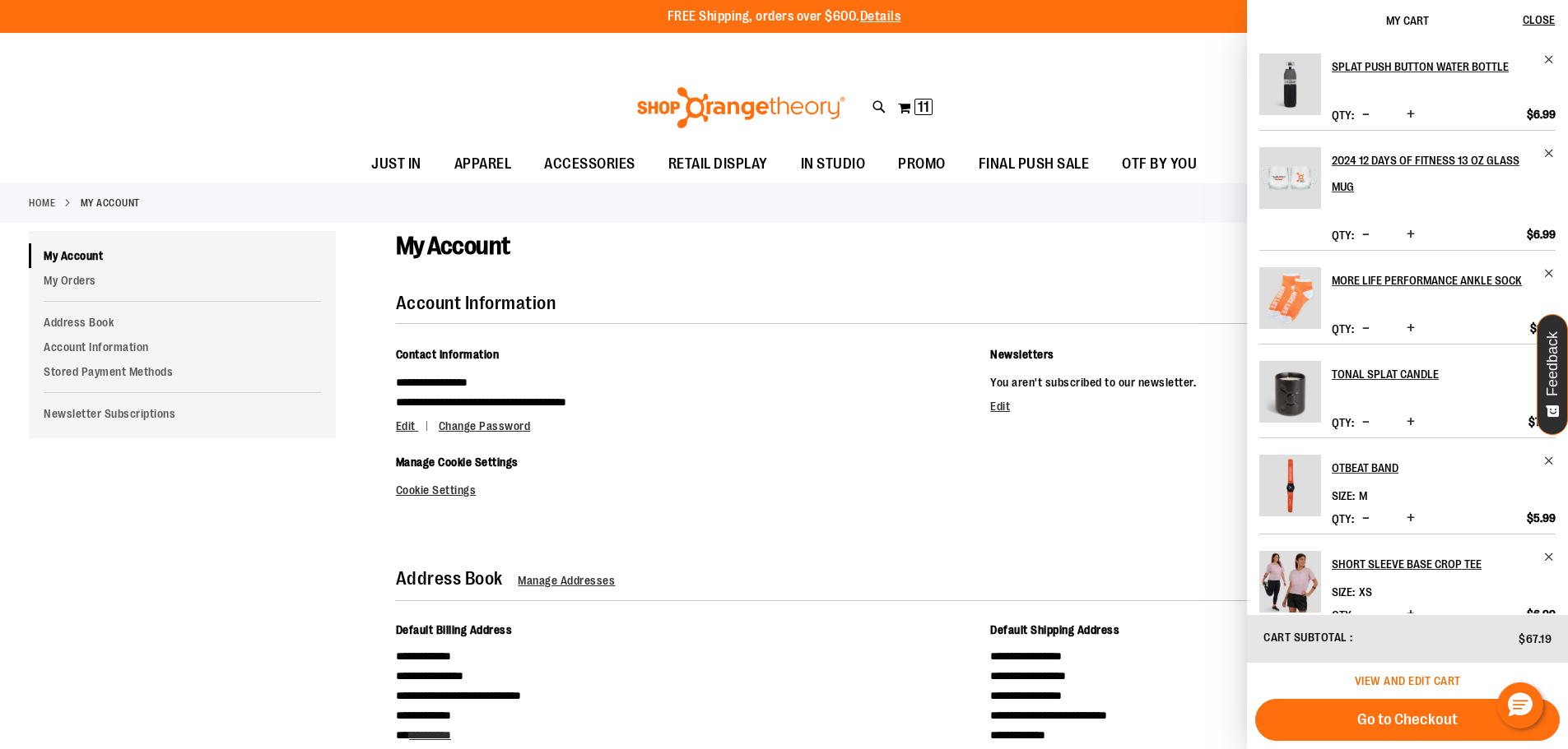
click at [1364, 675] on span "View and edit cart" at bounding box center [1408, 681] width 106 height 13
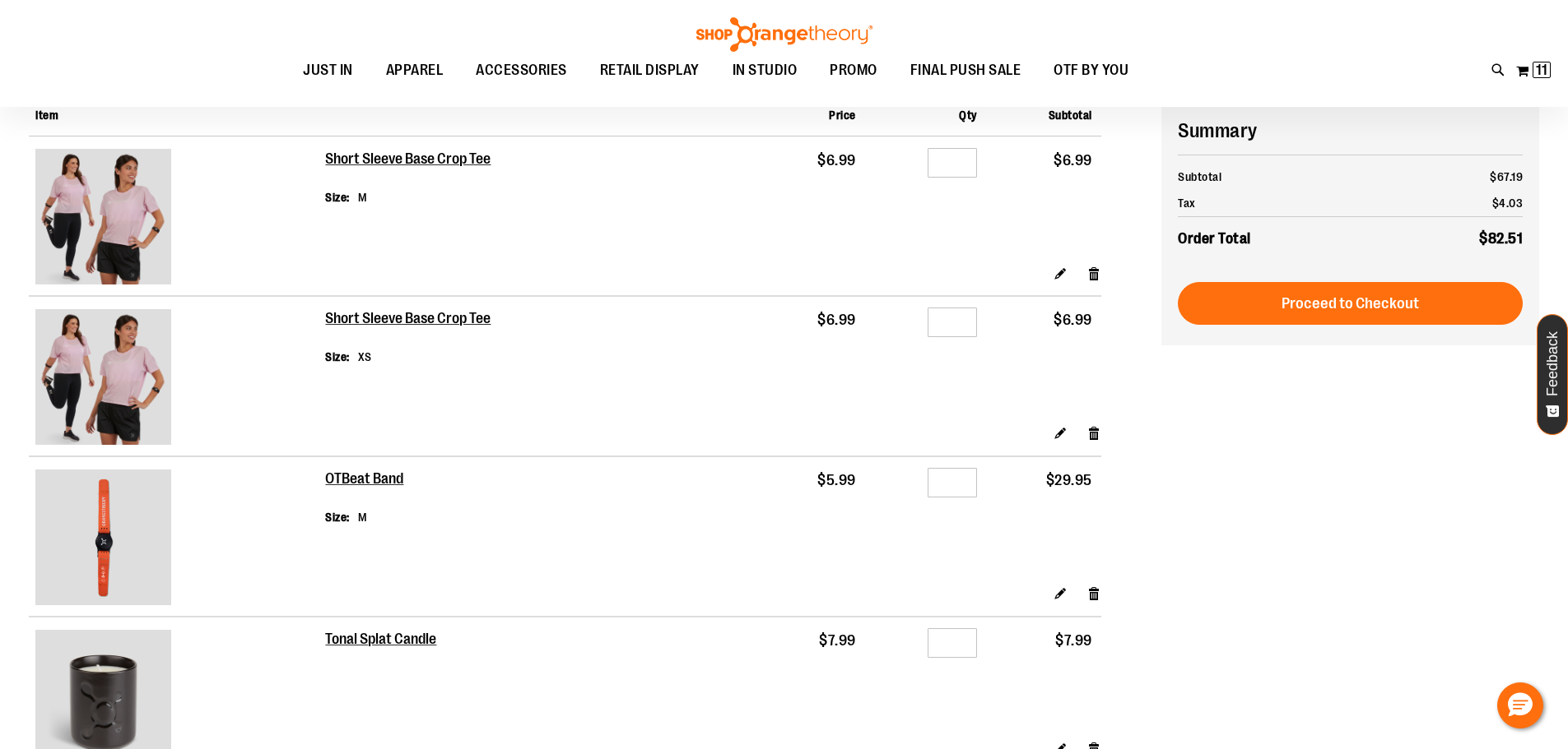
scroll to position [164, 0]
